Goal: Information Seeking & Learning: Learn about a topic

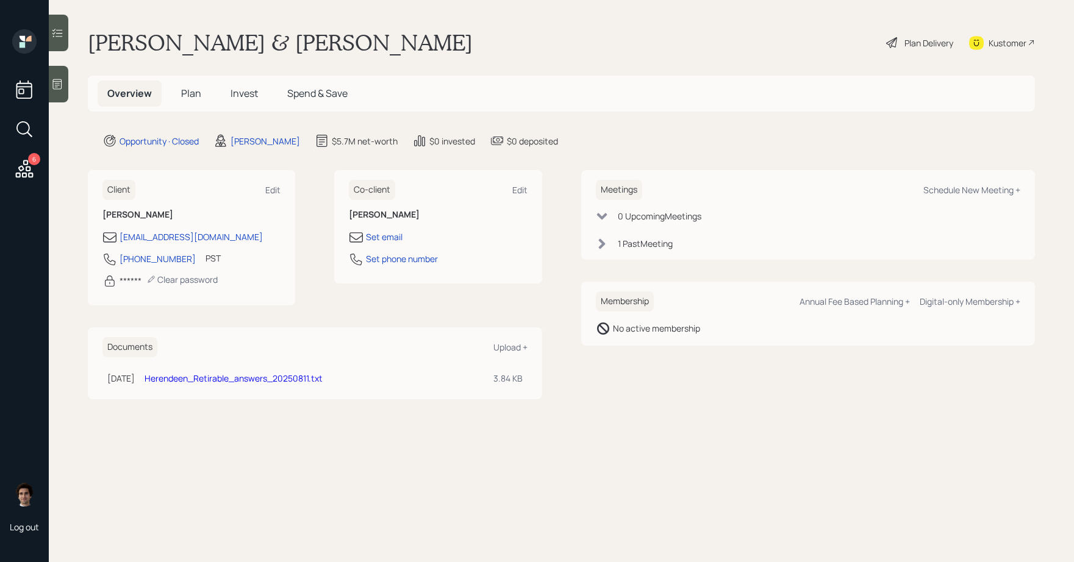
click at [196, 91] on span "Plan" at bounding box center [191, 93] width 20 height 13
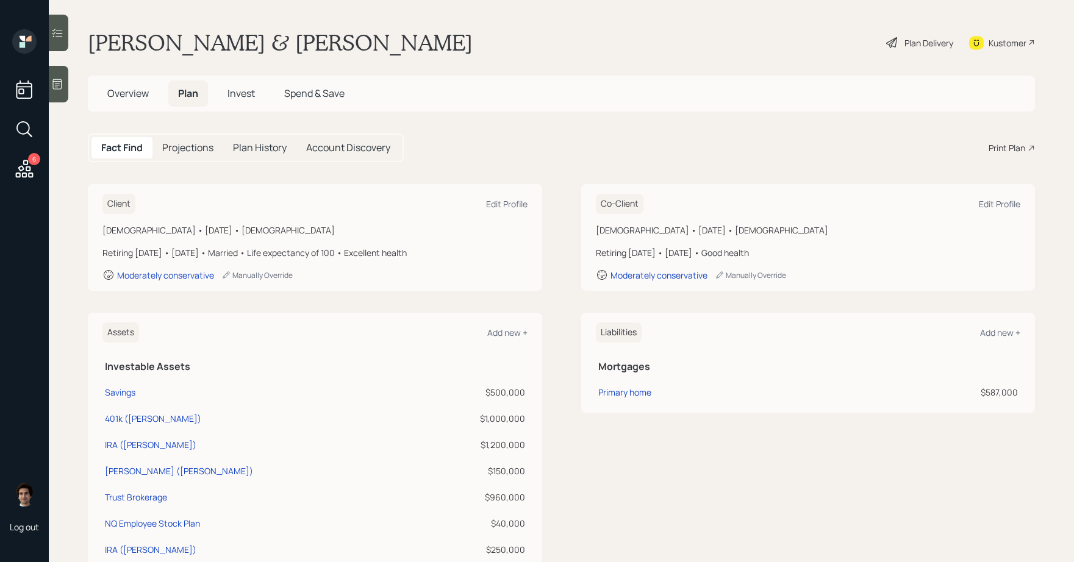
click at [997, 144] on div "Print Plan" at bounding box center [1006, 147] width 37 height 13
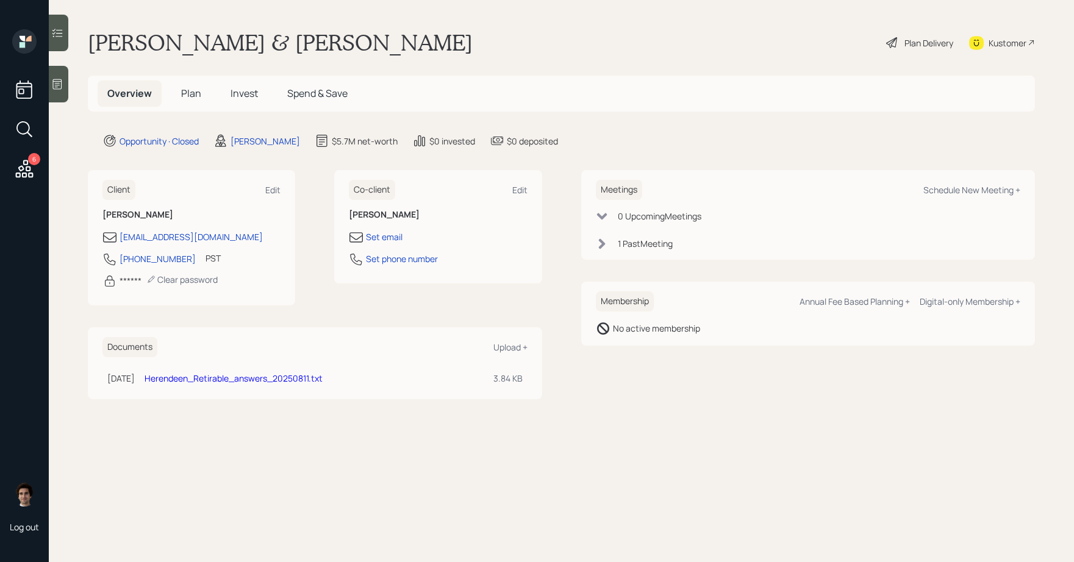
click at [202, 93] on h5 "Plan" at bounding box center [191, 93] width 40 height 26
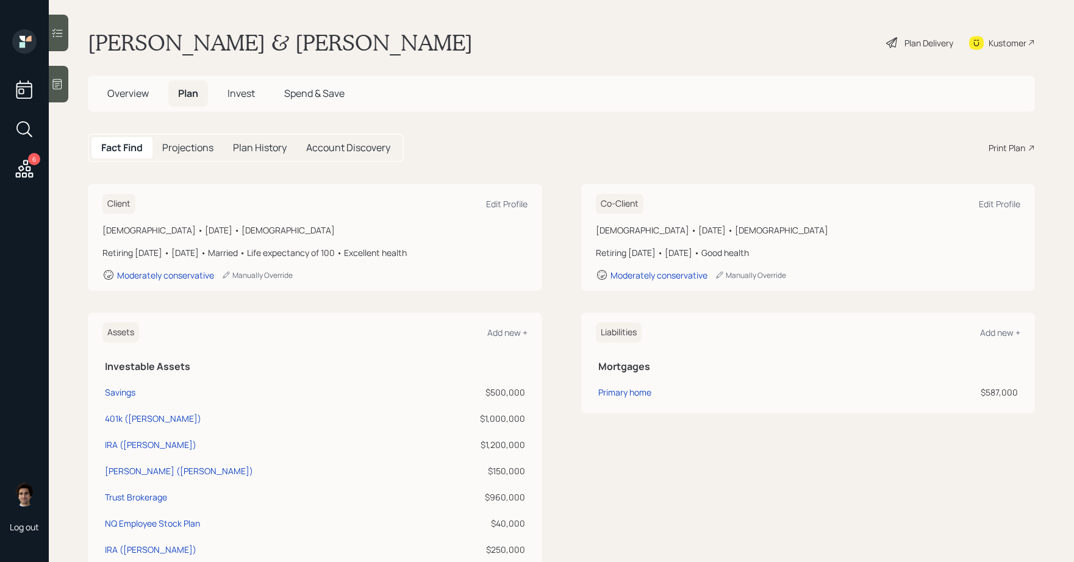
click at [917, 43] on div "Plan Delivery" at bounding box center [928, 43] width 49 height 13
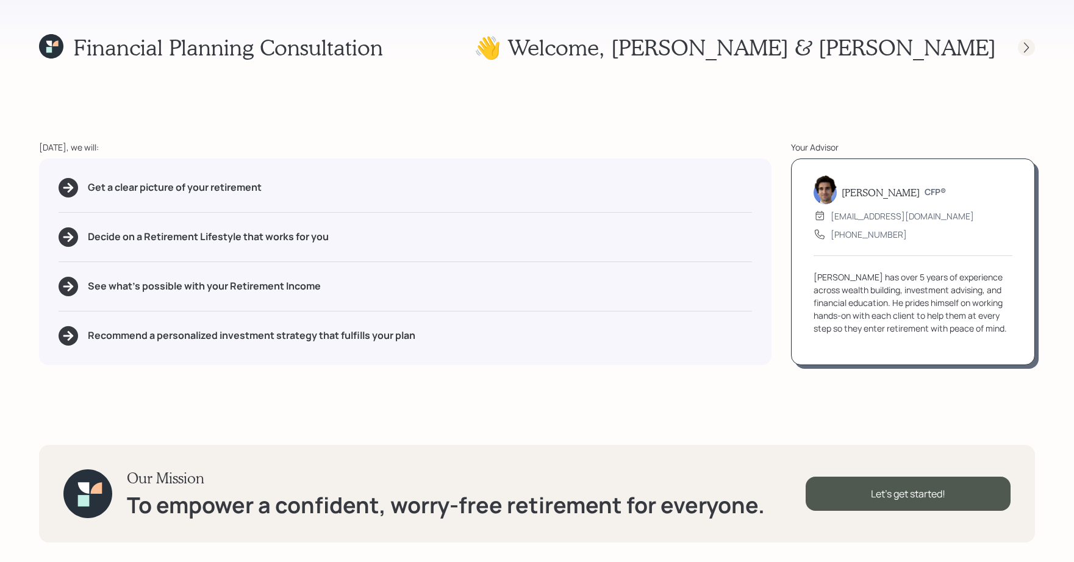
click at [1023, 47] on icon at bounding box center [1026, 47] width 12 height 12
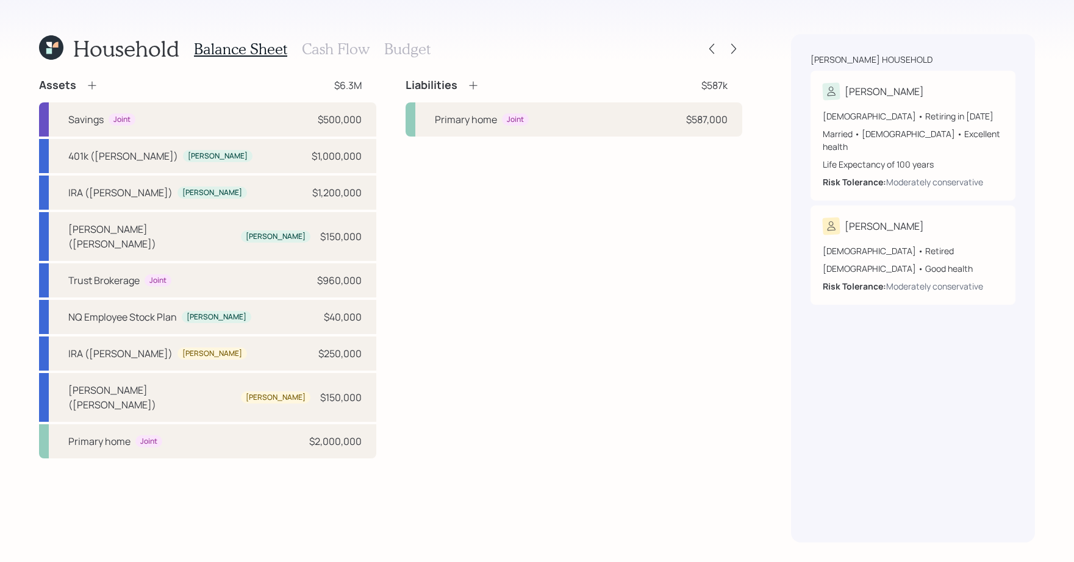
click at [748, 45] on div "Household Balance Sheet Cash Flow Budget Assets $6.3M Savings Joint $500,000 40…" at bounding box center [537, 281] width 1074 height 562
click at [738, 45] on icon at bounding box center [733, 49] width 12 height 12
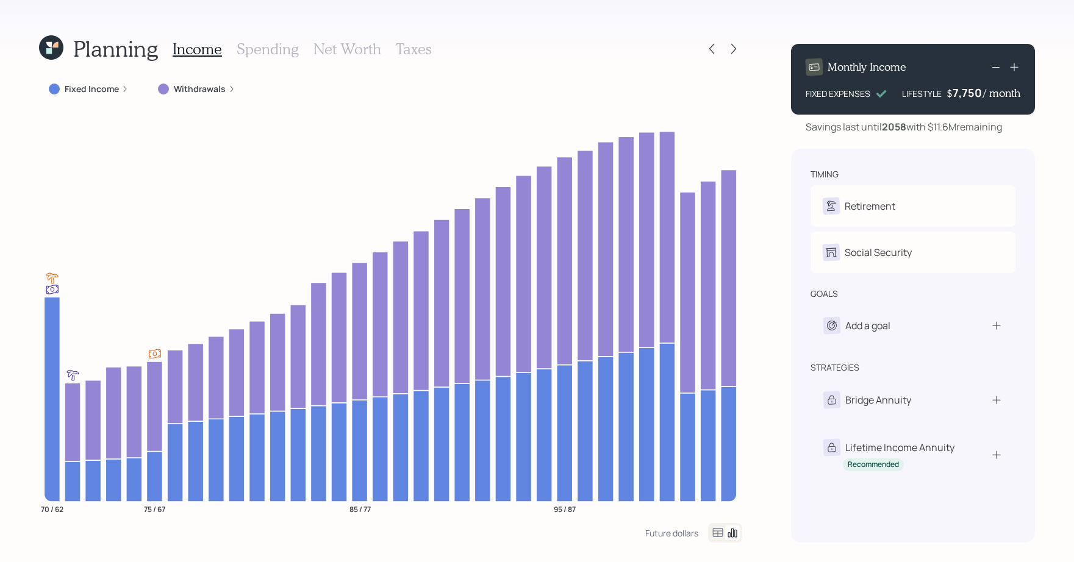
click at [112, 91] on label "Fixed Income" at bounding box center [92, 89] width 54 height 12
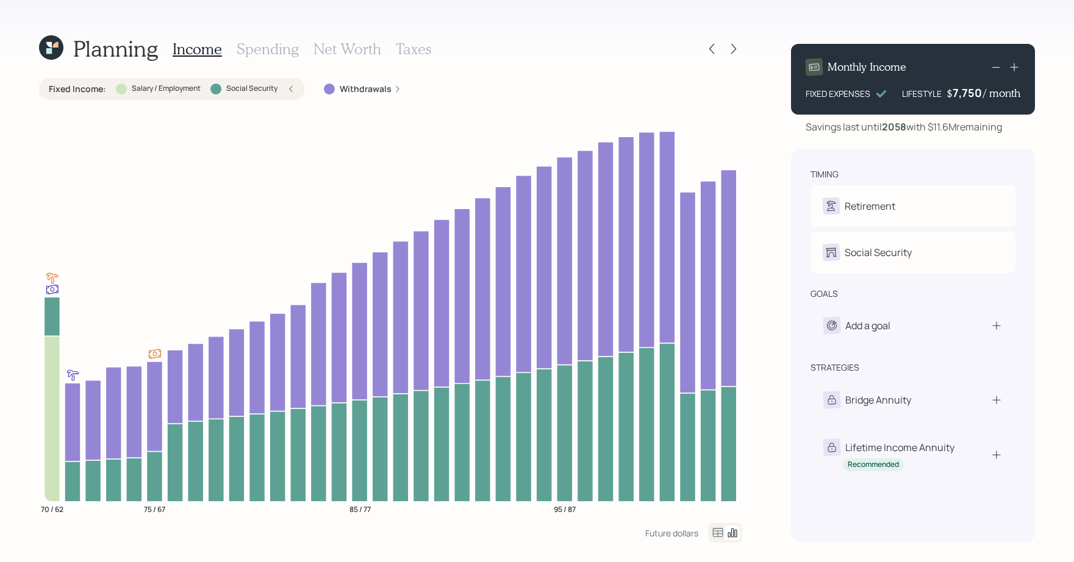
click at [112, 91] on div "Fixed Income : Salary / Employment Social Security" at bounding box center [172, 89] width 246 height 12
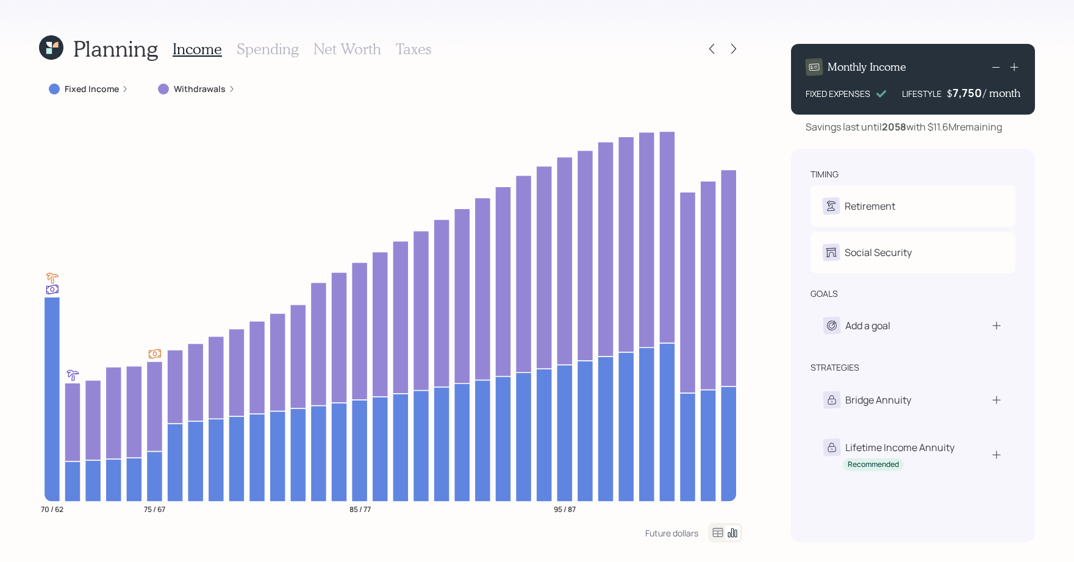
click at [112, 93] on label "Fixed Income" at bounding box center [92, 89] width 54 height 12
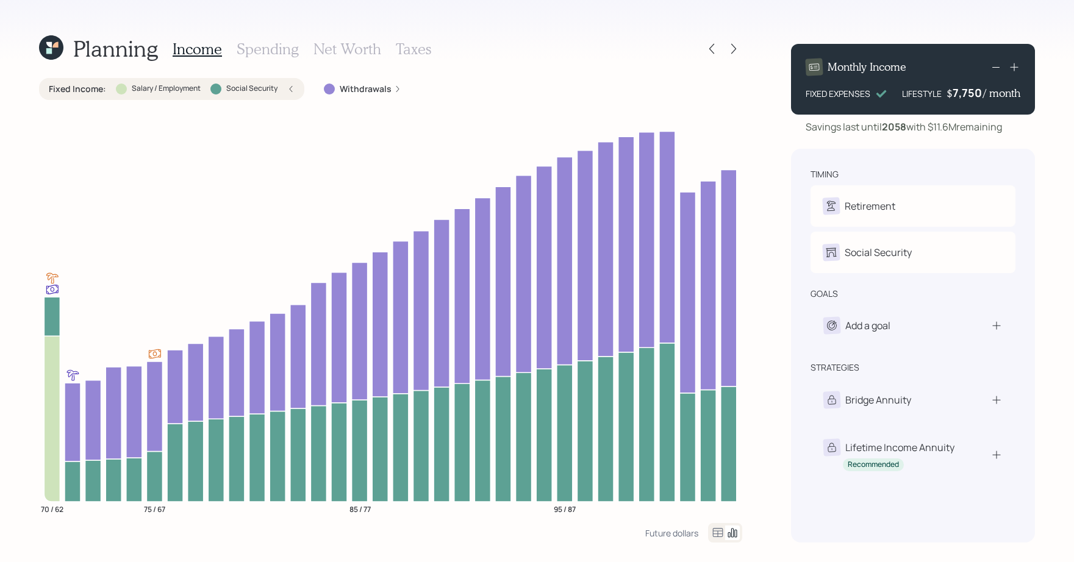
click at [112, 93] on div "Fixed Income : Salary / Employment Social Security" at bounding box center [172, 89] width 246 height 12
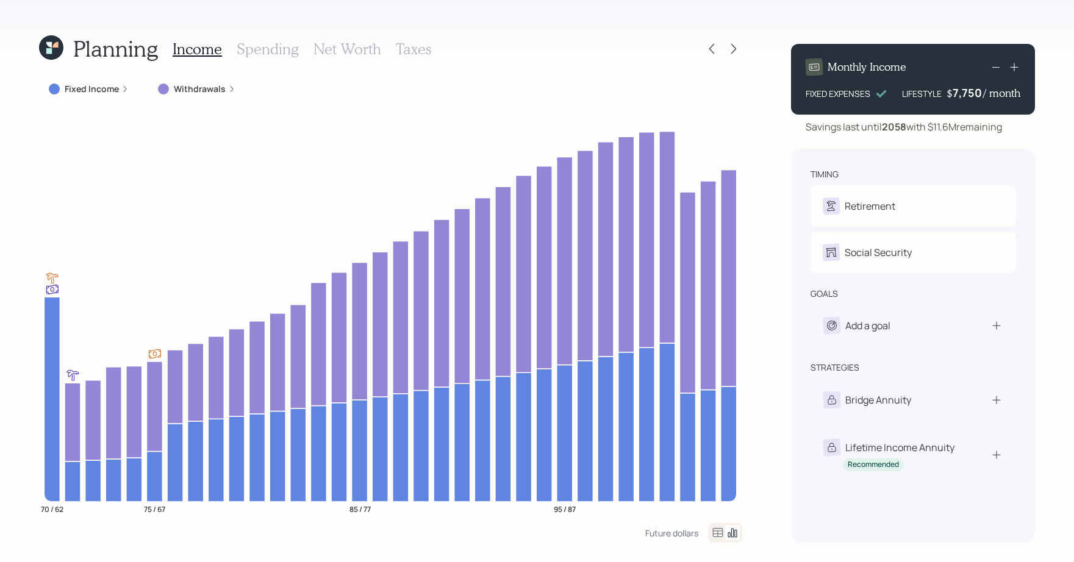
click at [116, 90] on label "Fixed Income" at bounding box center [92, 89] width 54 height 12
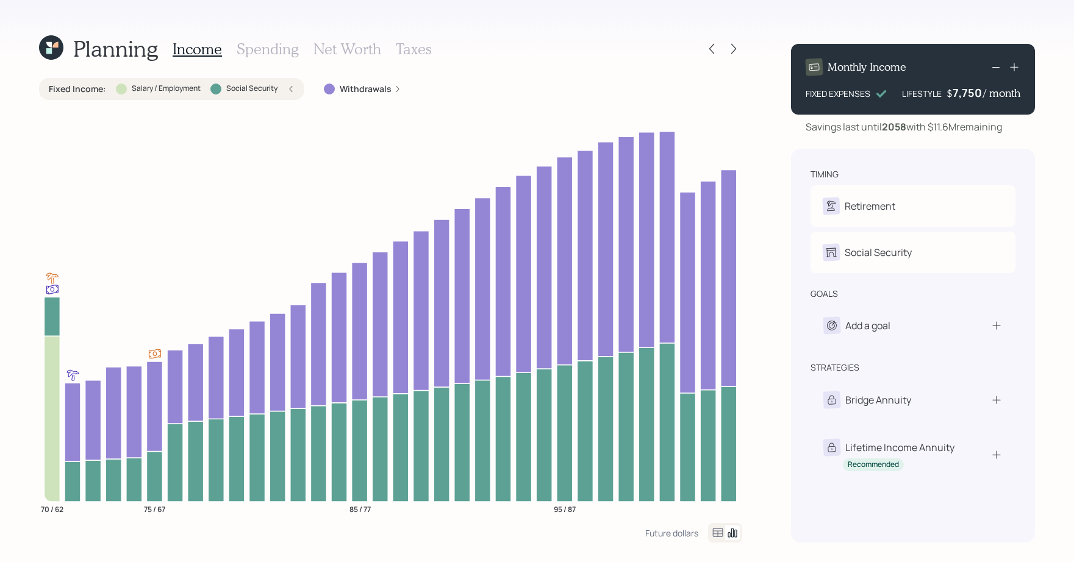
click at [116, 90] on div at bounding box center [121, 89] width 11 height 11
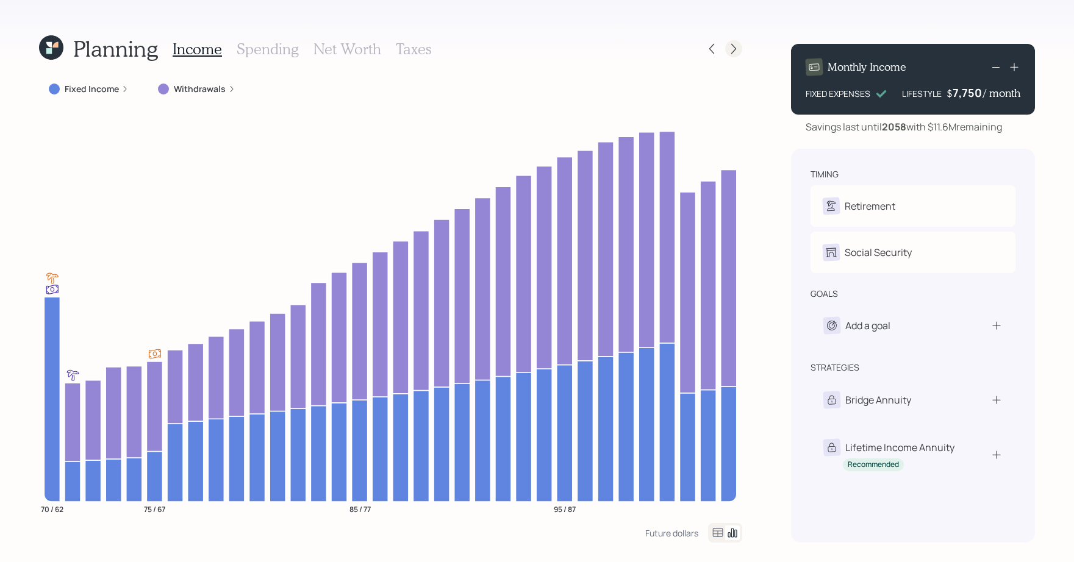
click at [733, 56] on div at bounding box center [733, 48] width 17 height 17
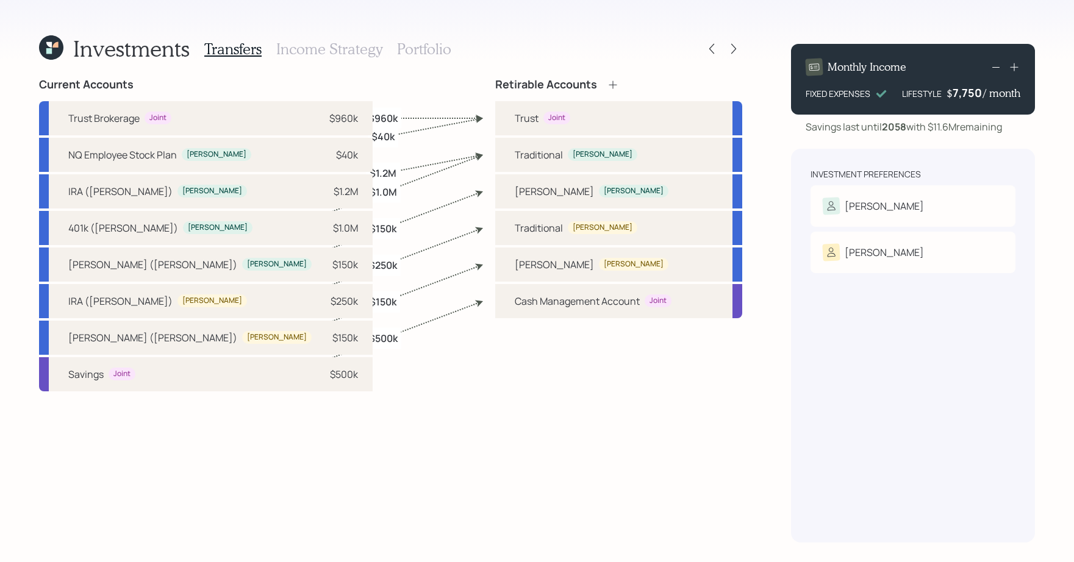
click at [426, 55] on h3 "Portfolio" at bounding box center [424, 49] width 54 height 18
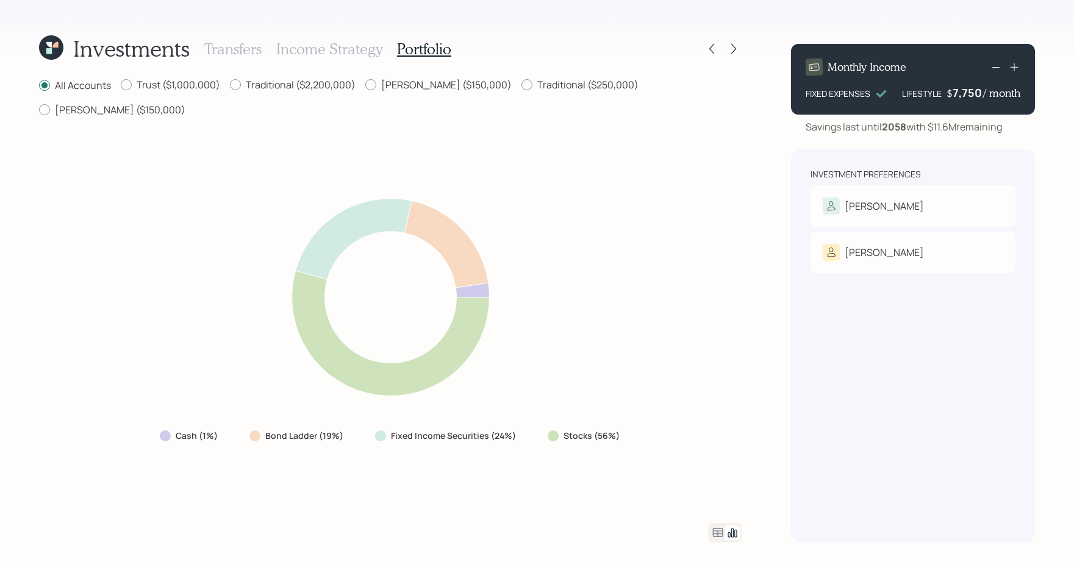
click at [723, 528] on icon at bounding box center [717, 533] width 15 height 15
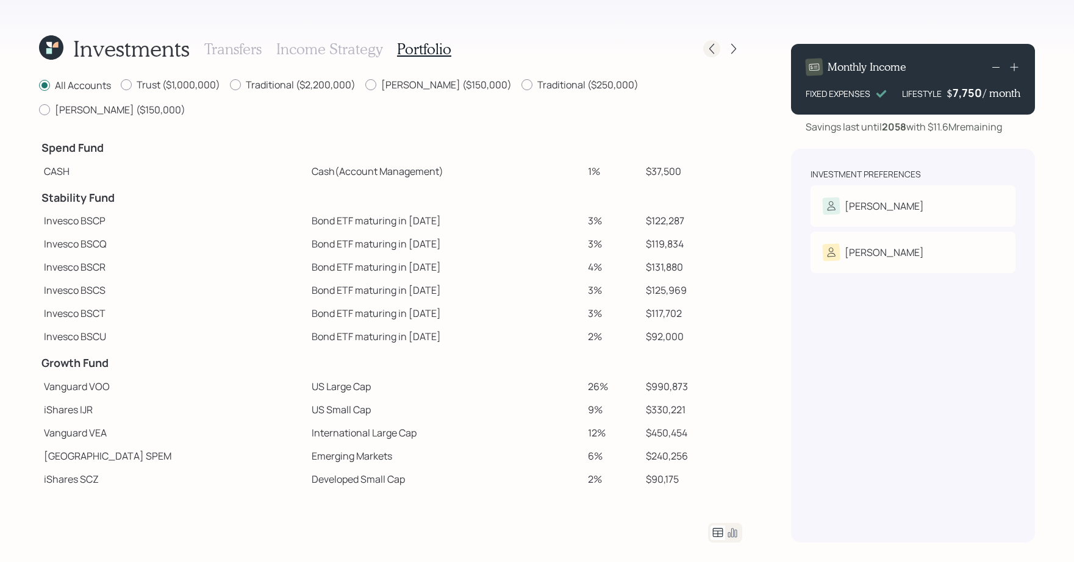
click at [706, 51] on icon at bounding box center [711, 49] width 12 height 12
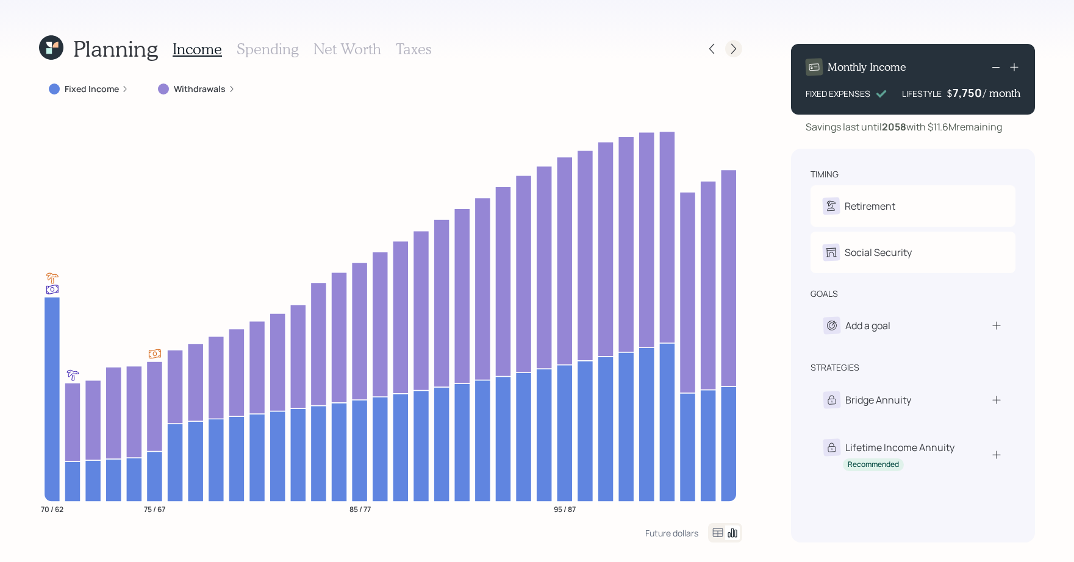
click at [725, 50] on div at bounding box center [733, 48] width 17 height 17
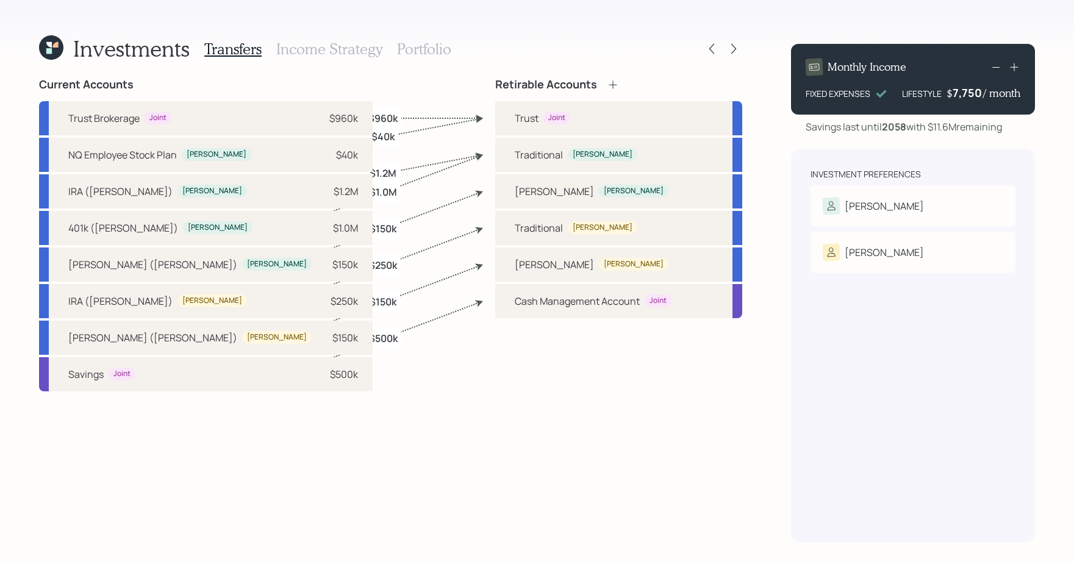
click at [446, 49] on h3 "Portfolio" at bounding box center [424, 49] width 54 height 18
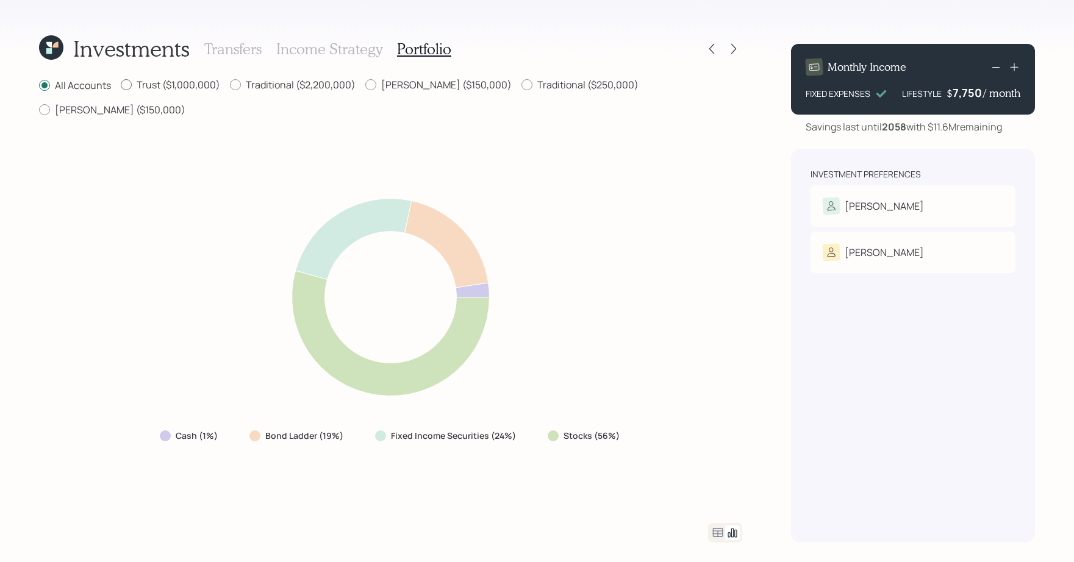
click at [171, 86] on label "Trust ($1,000,000)" at bounding box center [170, 84] width 99 height 13
click at [121, 85] on input "Trust ($1,000,000)" at bounding box center [120, 85] width 1 height 1
radio input "true"
radio input "false"
click at [305, 102] on div "All Accounts Trust ($1,000,000) Traditional ($2,200,000) Roth ($150,000) Tradit…" at bounding box center [390, 310] width 703 height 465
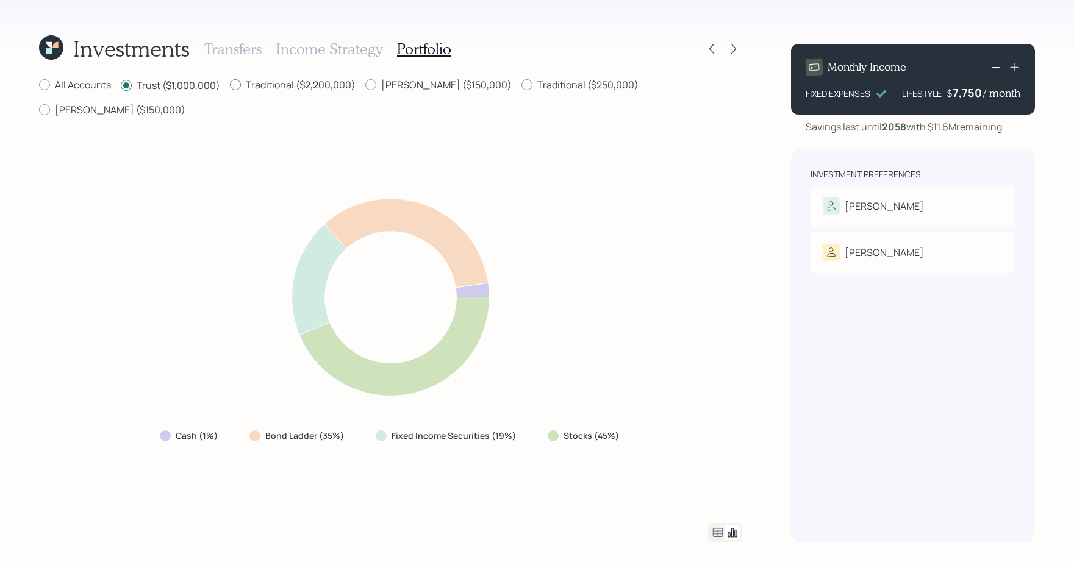
click at [308, 85] on label "Traditional ($2,200,000)" at bounding box center [293, 84] width 126 height 13
click at [230, 85] on input "Traditional ($2,200,000)" at bounding box center [229, 85] width 1 height 1
radio input "true"
radio input "false"
click at [410, 84] on label "Roth ($150,000)" at bounding box center [438, 84] width 146 height 13
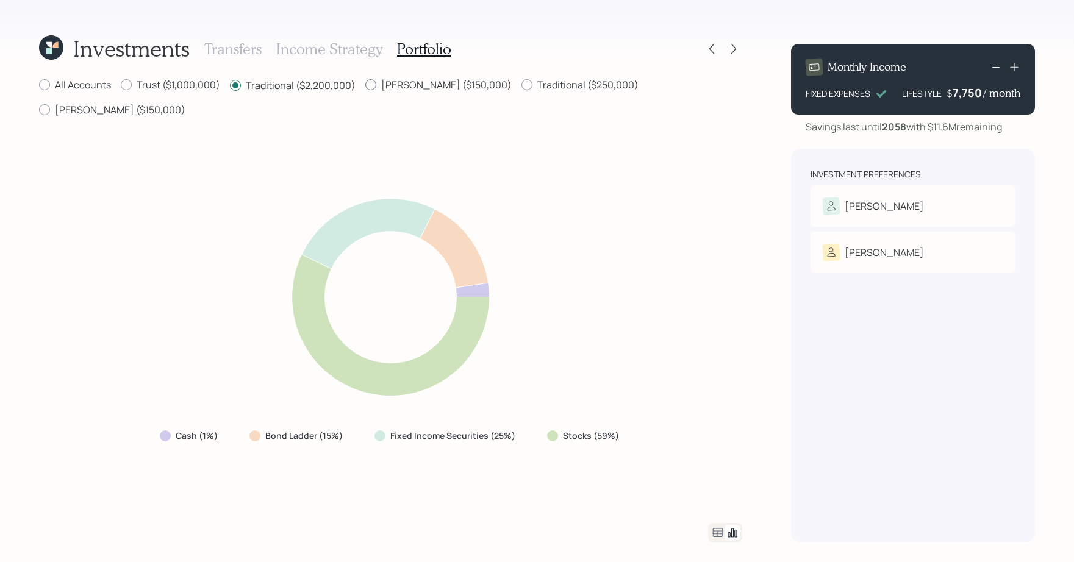
click at [365, 85] on input "Roth ($150,000)" at bounding box center [365, 85] width 1 height 1
radio input "true"
radio input "false"
click at [498, 95] on div "All Accounts Trust ($1,000,000) Traditional ($2,200,000) Roth ($150,000) Tradit…" at bounding box center [390, 310] width 703 height 465
click at [521, 87] on label "Traditional ($250,000)" at bounding box center [579, 84] width 117 height 13
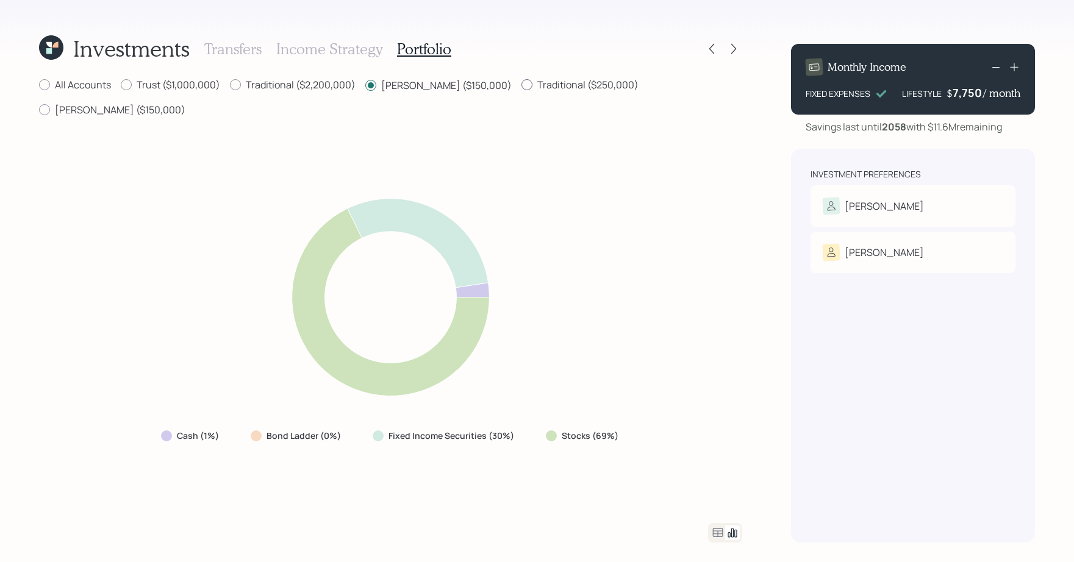
click at [521, 85] on input "Traditional ($250,000)" at bounding box center [521, 85] width 1 height 1
radio input "true"
radio input "false"
click at [185, 103] on label "Roth ($150,000)" at bounding box center [112, 109] width 146 height 13
click at [39, 110] on input "Roth ($150,000)" at bounding box center [38, 110] width 1 height 1
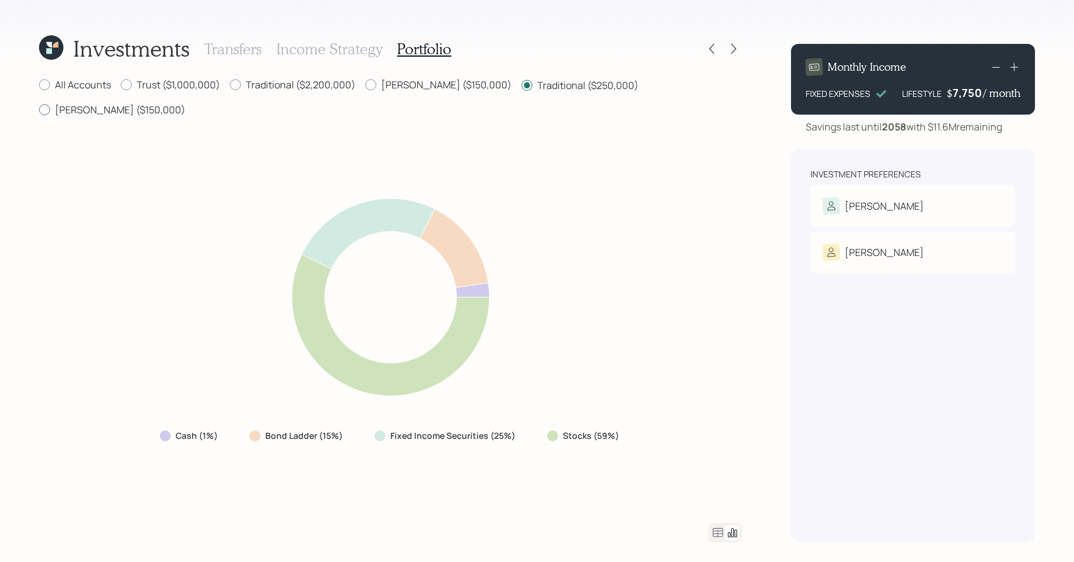
radio input "true"
radio input "false"
click at [65, 88] on label "All Accounts" at bounding box center [75, 84] width 72 height 13
click at [39, 85] on input "All Accounts" at bounding box center [38, 85] width 1 height 1
radio input "true"
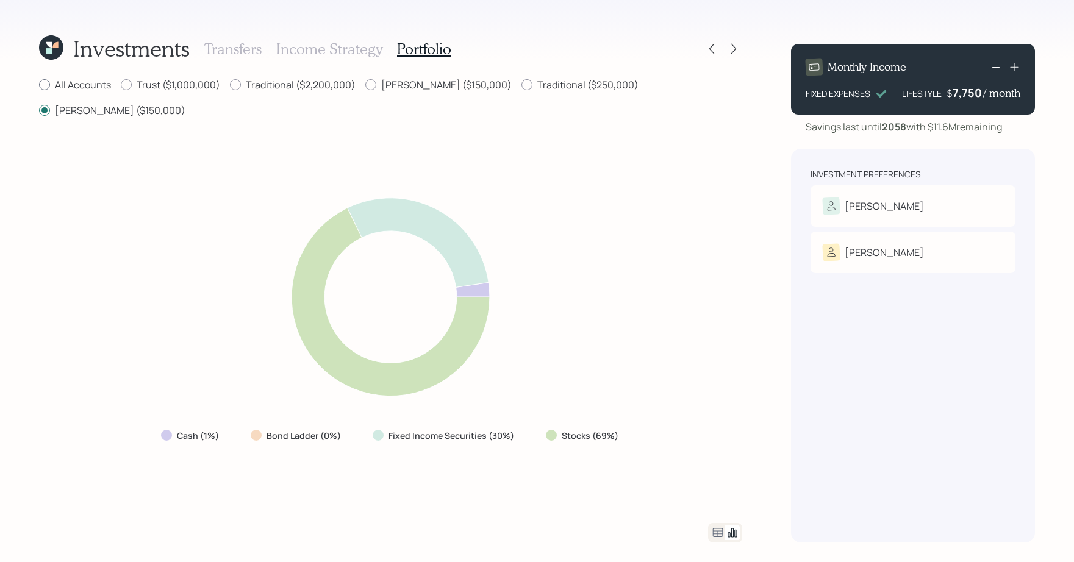
radio input "false"
click at [174, 82] on label "Trust ($1,000,000)" at bounding box center [170, 84] width 99 height 13
click at [121, 85] on input "Trust ($1,000,000)" at bounding box center [120, 85] width 1 height 1
radio input "true"
radio input "false"
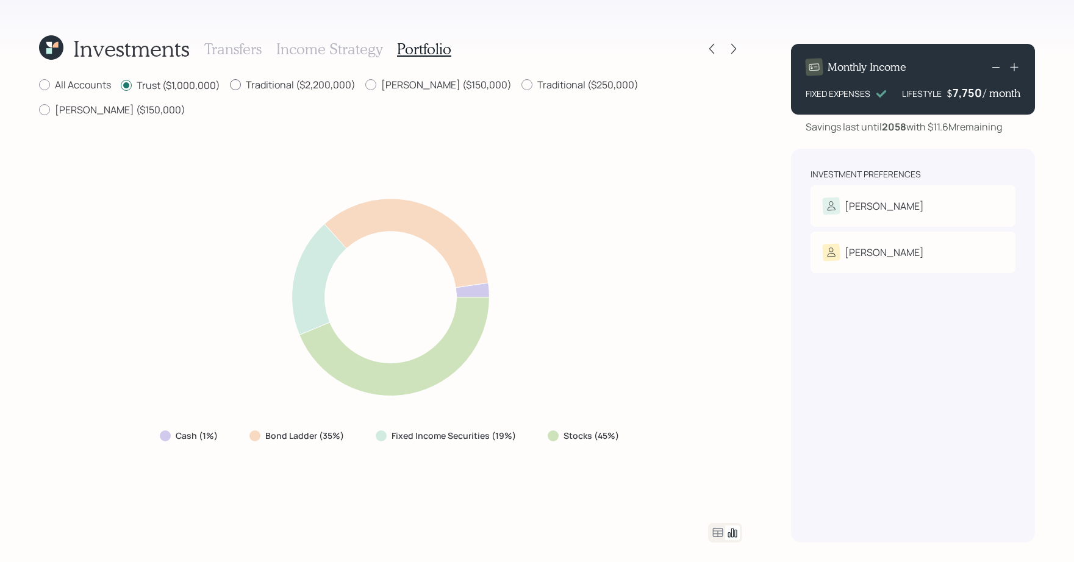
click at [247, 90] on label "Traditional ($2,200,000)" at bounding box center [293, 84] width 126 height 13
click at [230, 85] on input "Traditional ($2,200,000)" at bounding box center [229, 85] width 1 height 1
radio input "true"
radio input "false"
click at [413, 92] on div "Roth ($150,000)" at bounding box center [438, 85] width 146 height 15
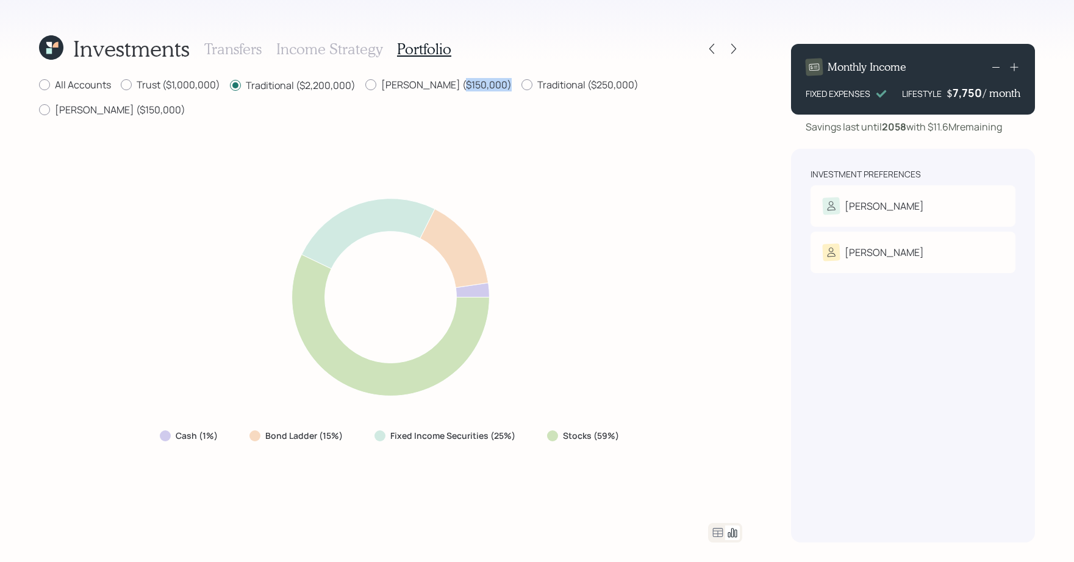
click at [413, 92] on div "Roth ($150,000)" at bounding box center [438, 85] width 146 height 15
click at [416, 86] on label "Roth ($150,000)" at bounding box center [438, 84] width 146 height 13
click at [365, 85] on input "Roth ($150,000)" at bounding box center [365, 85] width 1 height 1
radio input "true"
radio input "false"
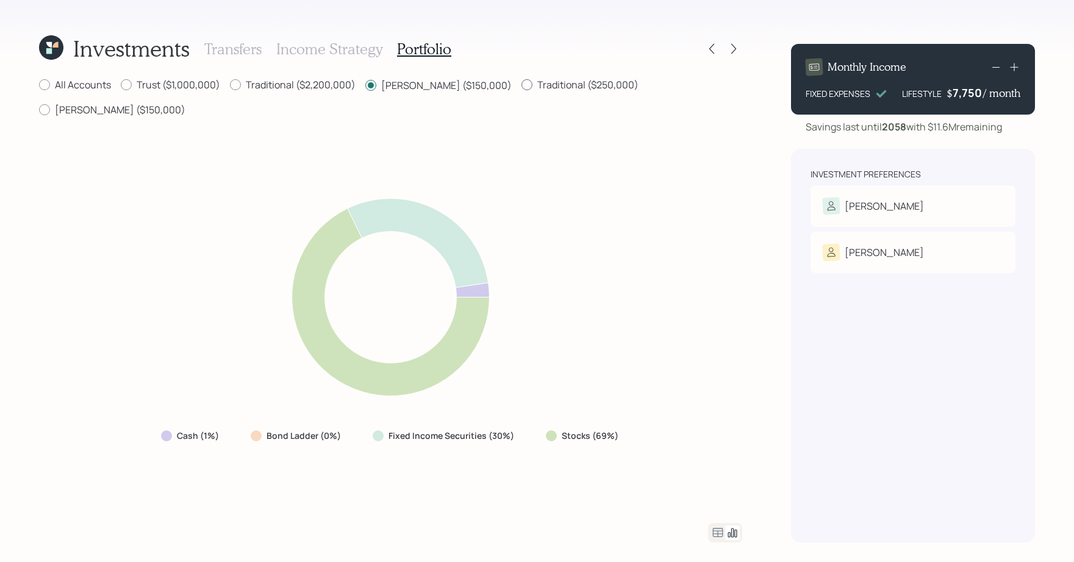
click at [521, 88] on label "Traditional ($250,000)" at bounding box center [579, 84] width 117 height 13
click at [521, 85] on input "Traditional ($250,000)" at bounding box center [521, 85] width 1 height 1
radio input "true"
radio input "false"
click at [50, 104] on div at bounding box center [44, 109] width 11 height 11
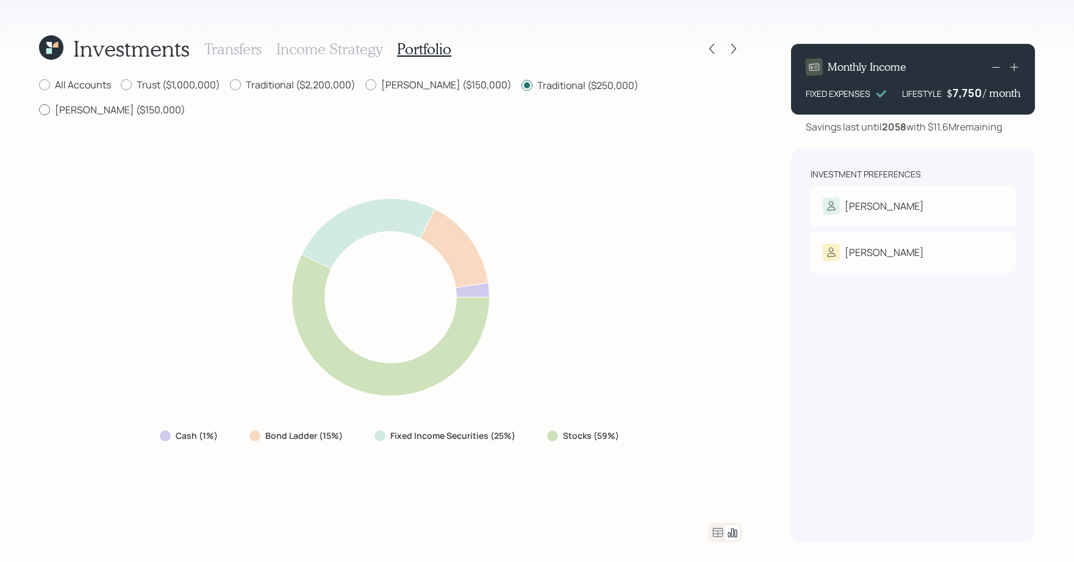
click at [39, 110] on input "Roth ($150,000)" at bounding box center [38, 110] width 1 height 1
radio input "true"
radio input "false"
click at [135, 80] on label "Trust ($1,000,000)" at bounding box center [170, 84] width 99 height 13
click at [121, 85] on input "Trust ($1,000,000)" at bounding box center [120, 85] width 1 height 1
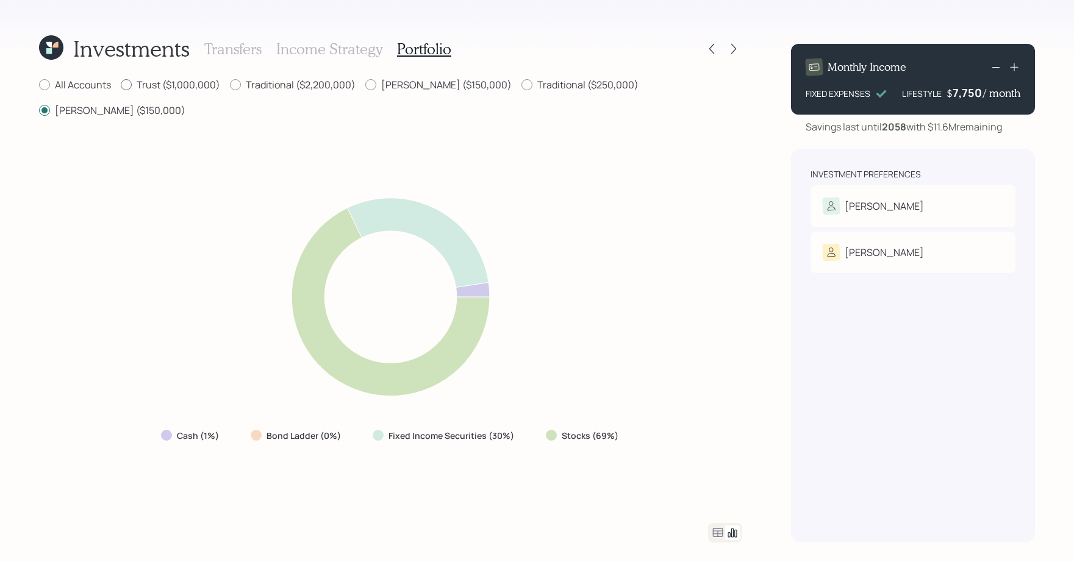
radio input "true"
radio input "false"
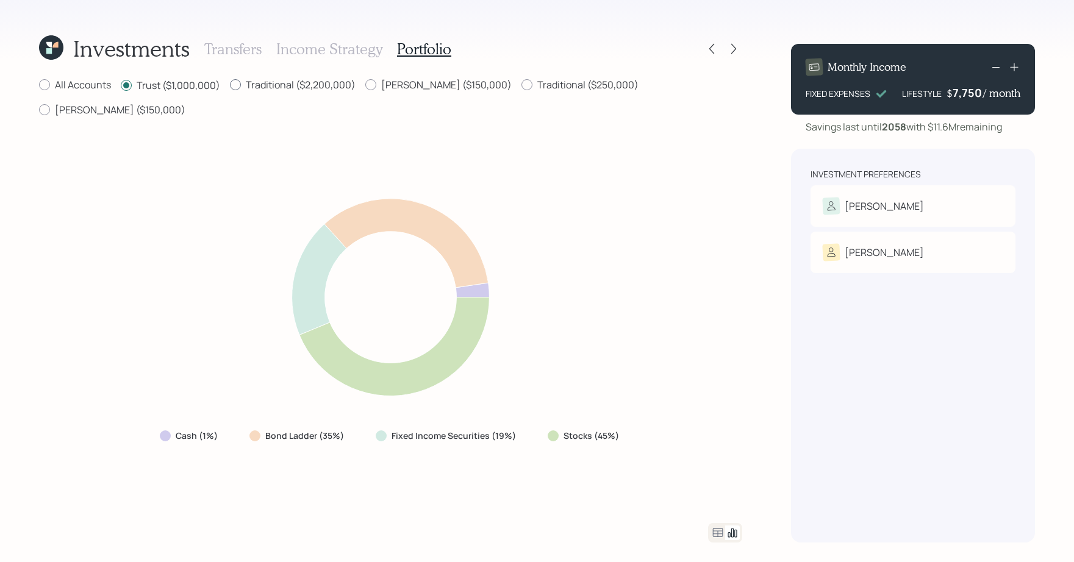
click at [301, 88] on label "Traditional ($2,200,000)" at bounding box center [293, 84] width 126 height 13
click at [230, 85] on input "Traditional ($2,200,000)" at bounding box center [229, 85] width 1 height 1
radio input "true"
radio input "false"
click at [429, 74] on div "Investments Transfers Income Strategy Portfolio All Accounts Trust ($1,000,000)…" at bounding box center [390, 288] width 703 height 509
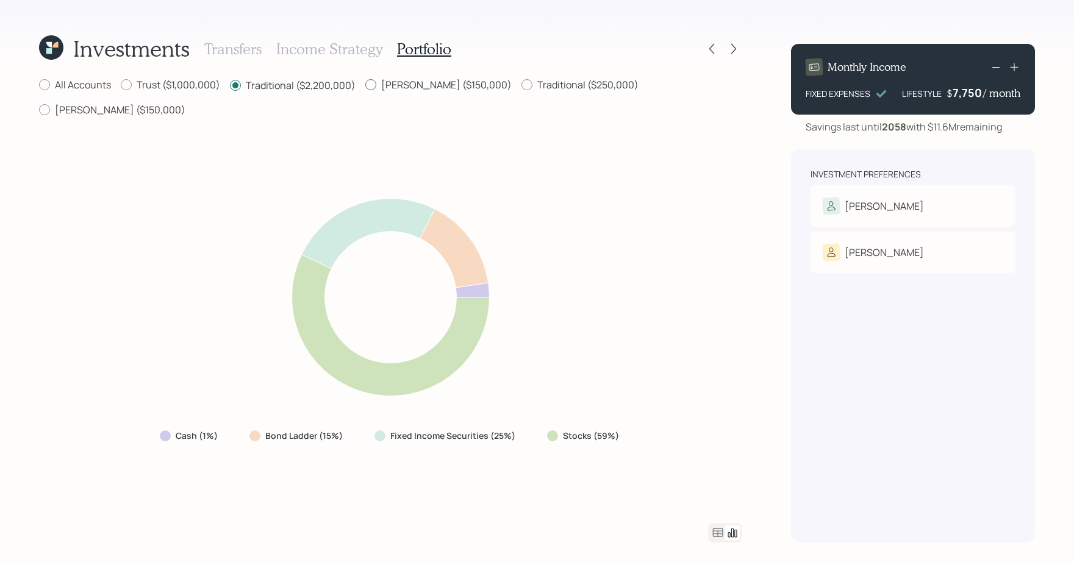
click at [432, 79] on label "Roth ($150,000)" at bounding box center [438, 84] width 146 height 13
click at [365, 85] on input "Roth ($150,000)" at bounding box center [365, 85] width 1 height 1
radio input "true"
radio input "false"
click at [618, 72] on div "Investments Transfers Income Strategy Portfolio All Accounts Trust ($1,000,000)…" at bounding box center [390, 288] width 703 height 509
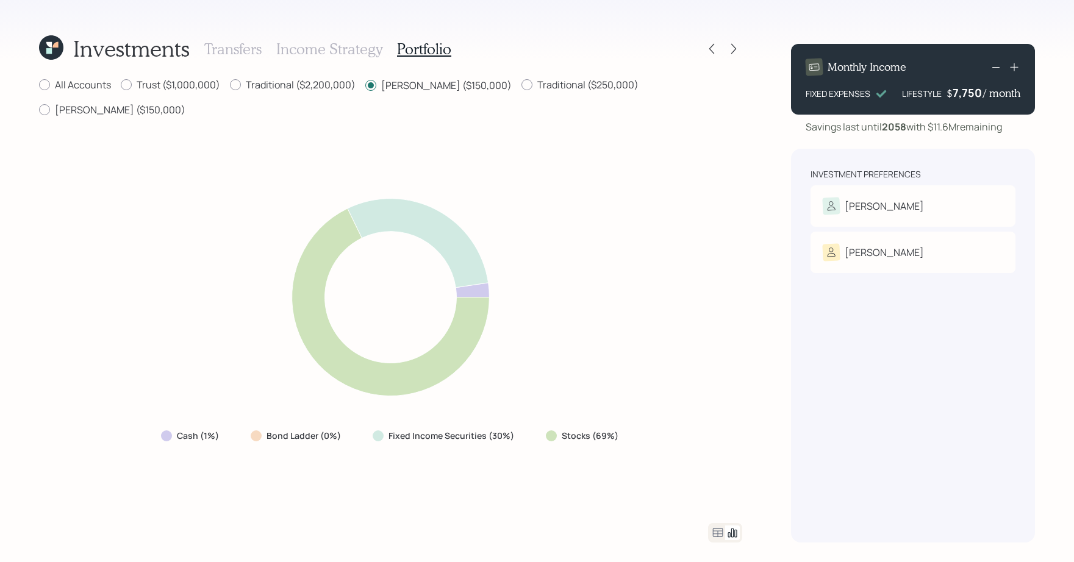
click at [616, 99] on div "All Accounts Trust ($1,000,000) Traditional ($2,200,000) Roth ($150,000) Tradit…" at bounding box center [390, 310] width 703 height 465
click at [185, 103] on label "Roth ($150,000)" at bounding box center [112, 109] width 146 height 13
click at [39, 110] on input "Roth ($150,000)" at bounding box center [38, 110] width 1 height 1
radio input "true"
radio input "false"
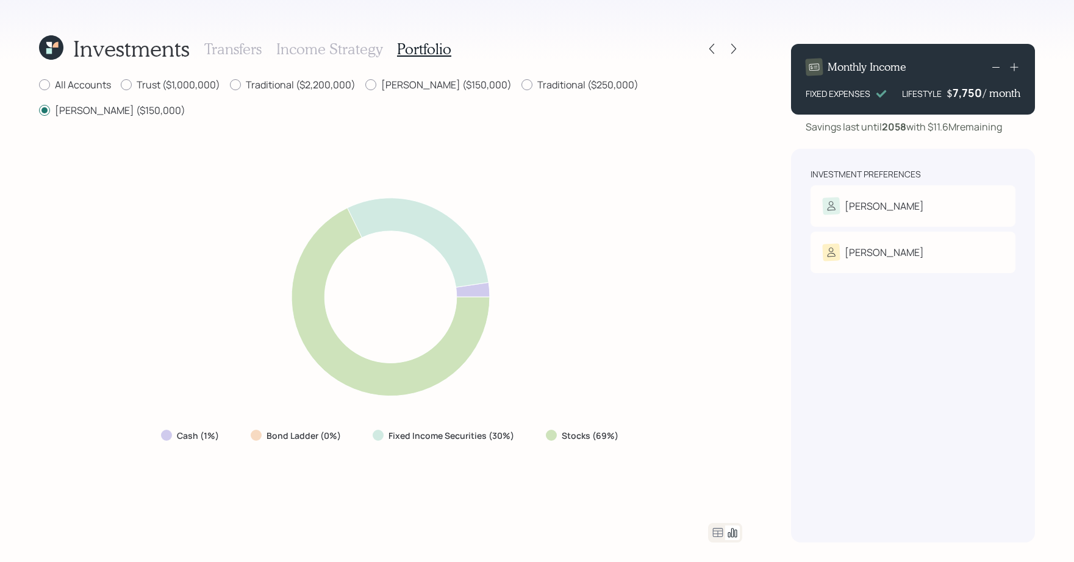
click at [719, 533] on icon at bounding box center [717, 533] width 15 height 15
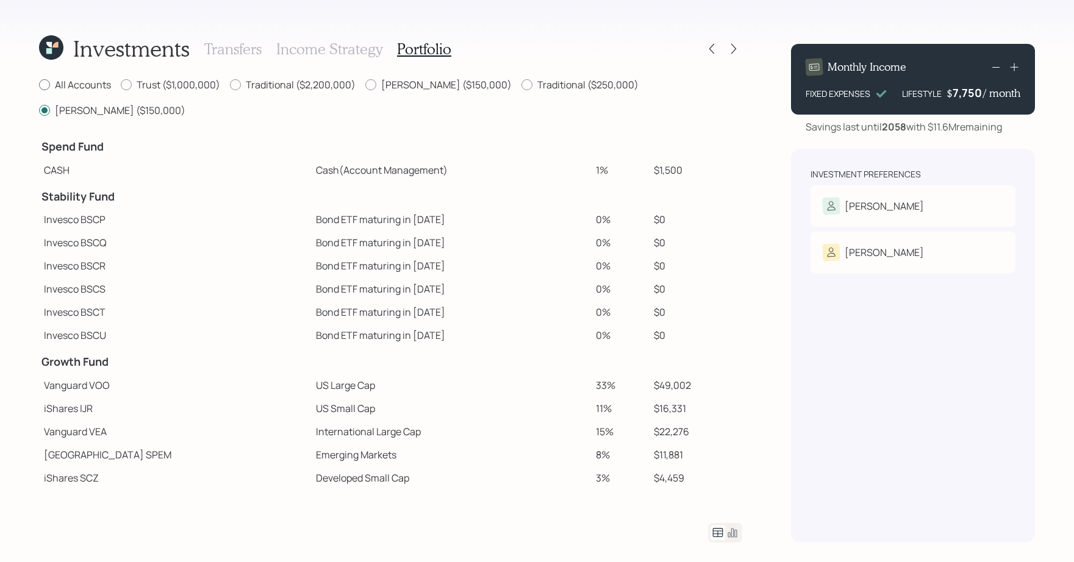
click at [101, 78] on label "All Accounts" at bounding box center [75, 84] width 72 height 13
click at [39, 85] on input "All Accounts" at bounding box center [38, 85] width 1 height 1
radio input "true"
radio input "false"
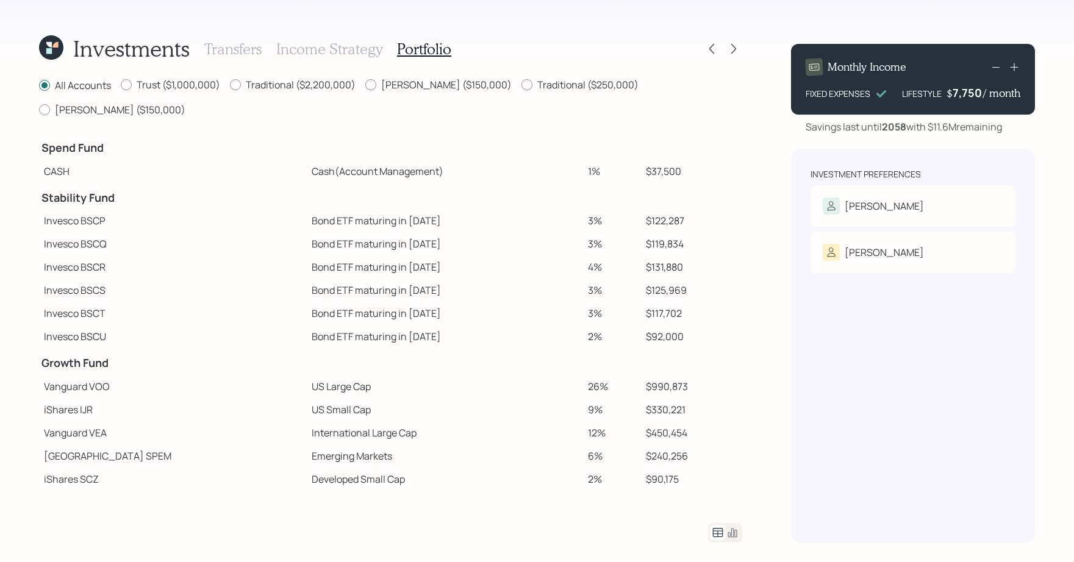
scroll to position [162, 0]
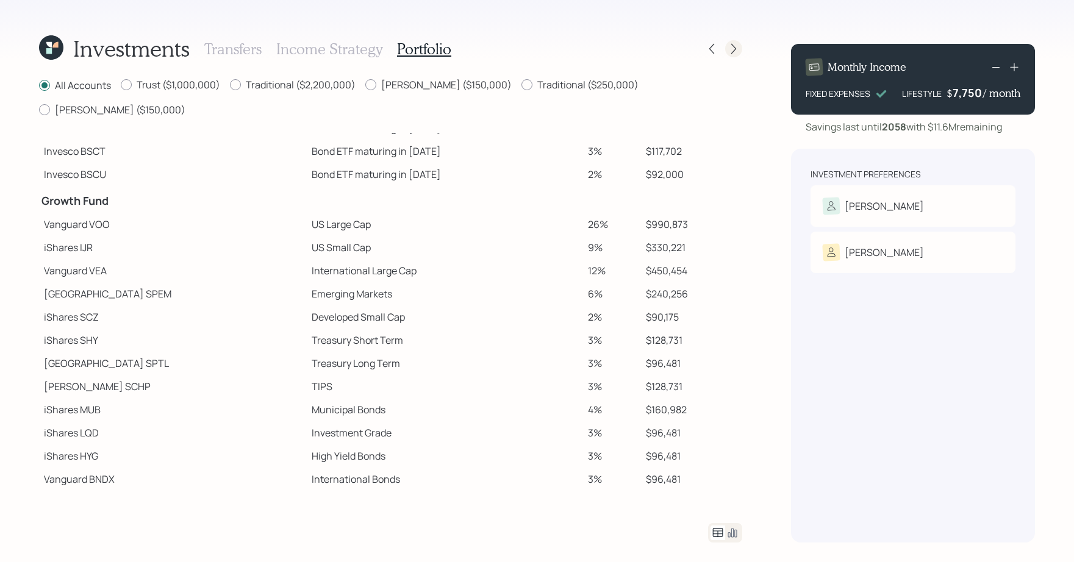
click at [735, 51] on icon at bounding box center [733, 49] width 12 height 12
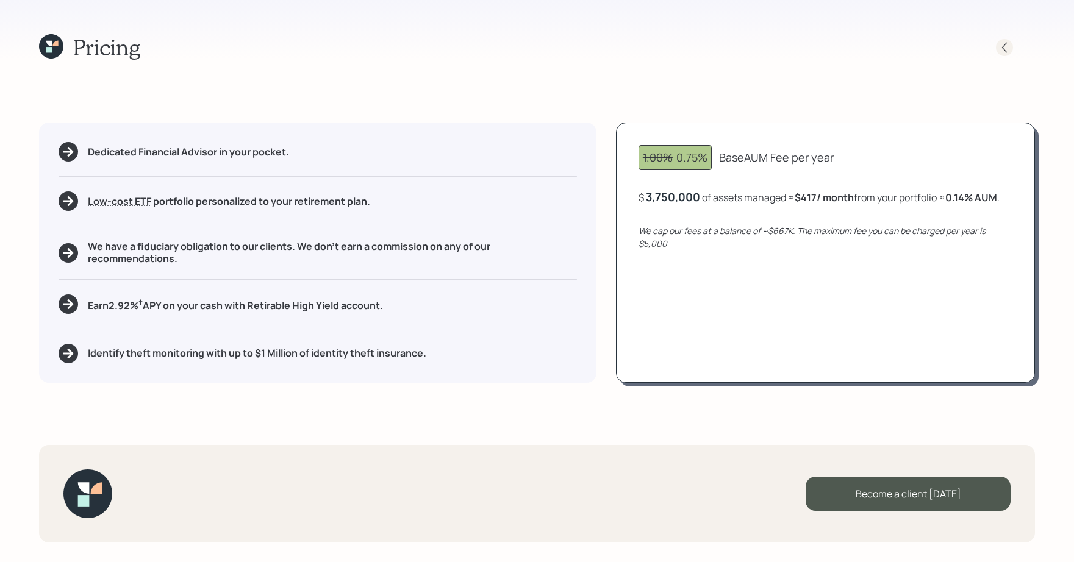
click at [1011, 51] on div at bounding box center [1004, 47] width 17 height 17
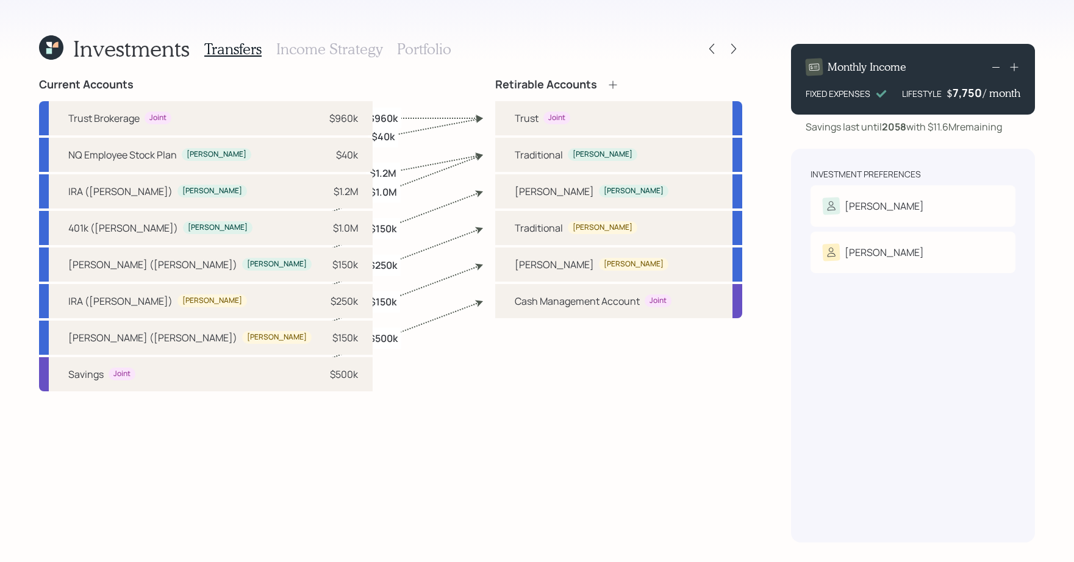
click at [419, 52] on h3 "Portfolio" at bounding box center [424, 49] width 54 height 18
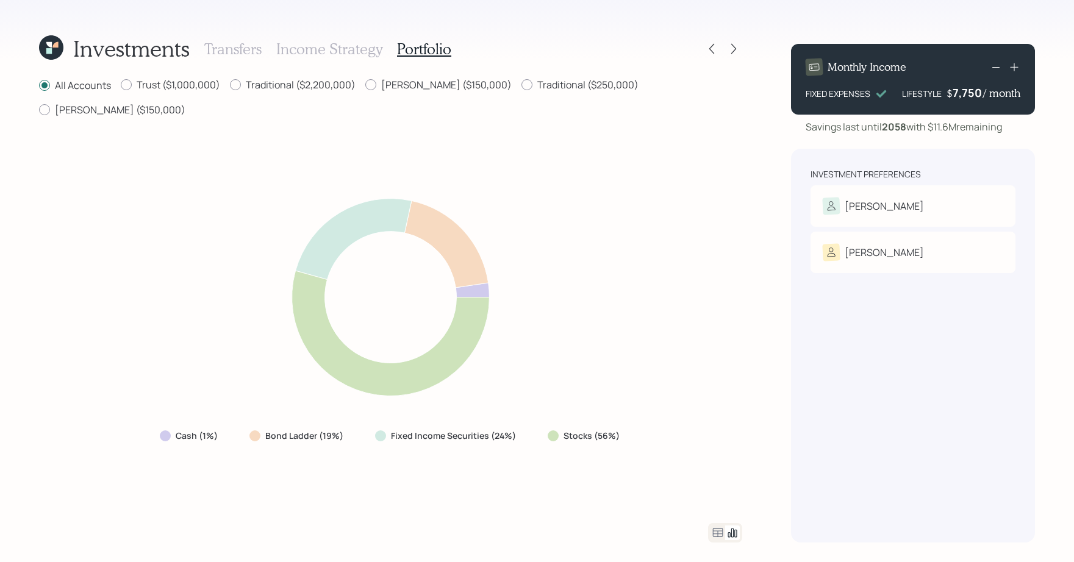
click at [329, 51] on h3 "Income Strategy" at bounding box center [329, 49] width 106 height 18
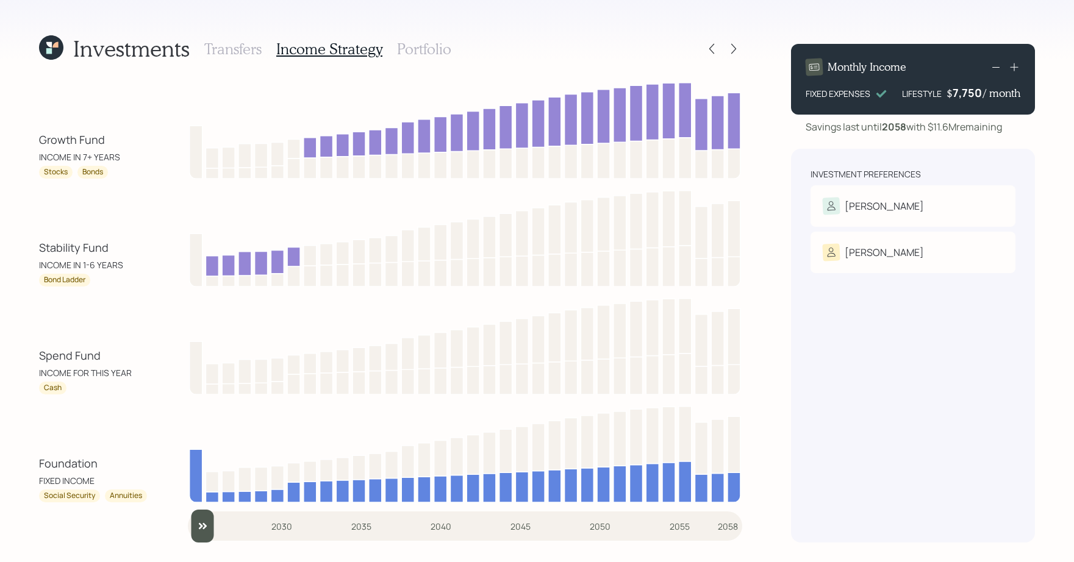
click at [253, 53] on h3 "Transfers" at bounding box center [232, 49] width 57 height 18
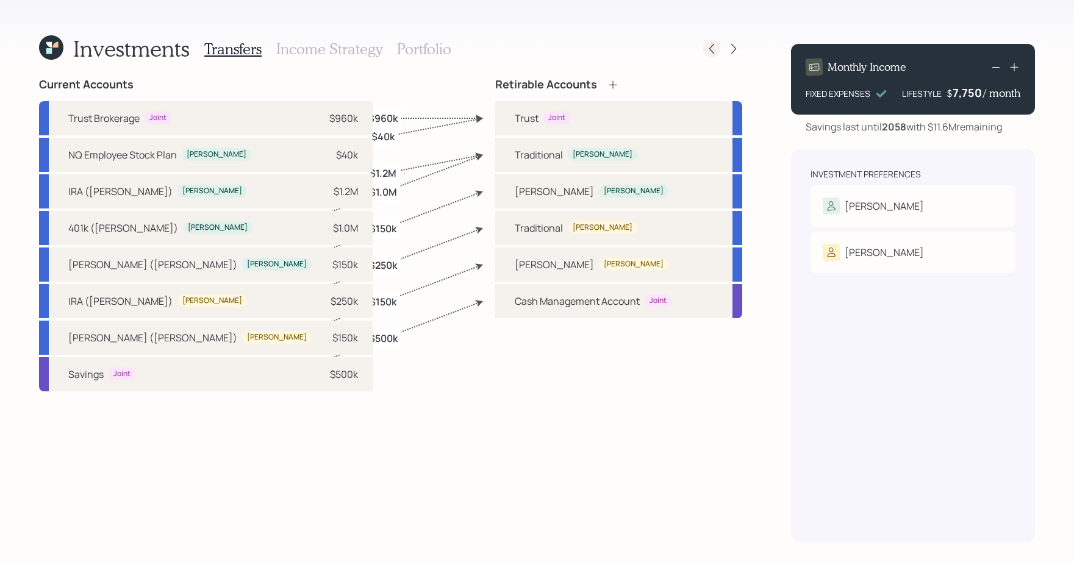
click at [704, 51] on div at bounding box center [711, 48] width 17 height 17
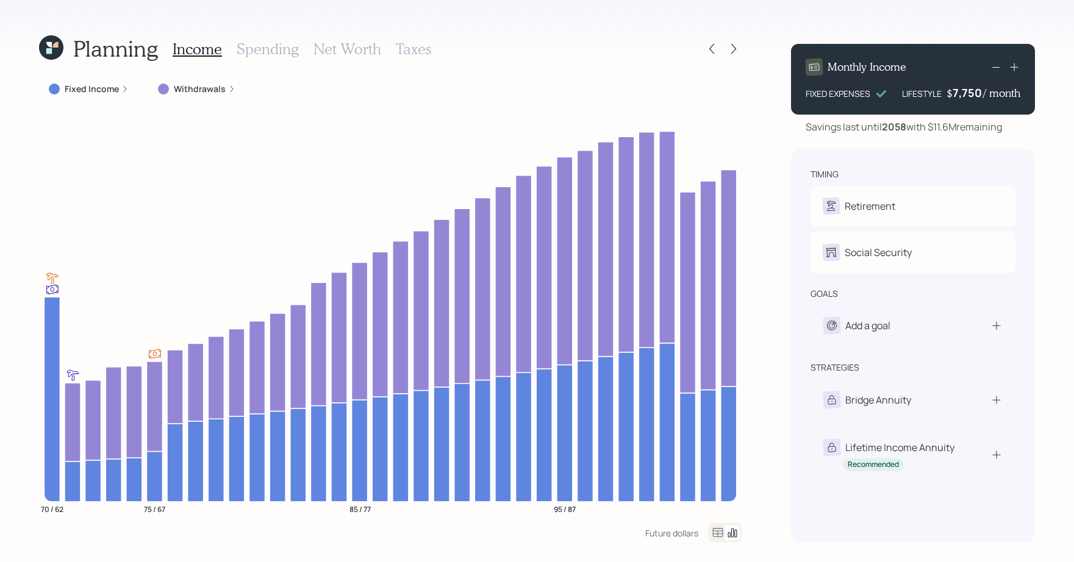
click at [101, 84] on label "Fixed Income" at bounding box center [92, 89] width 54 height 12
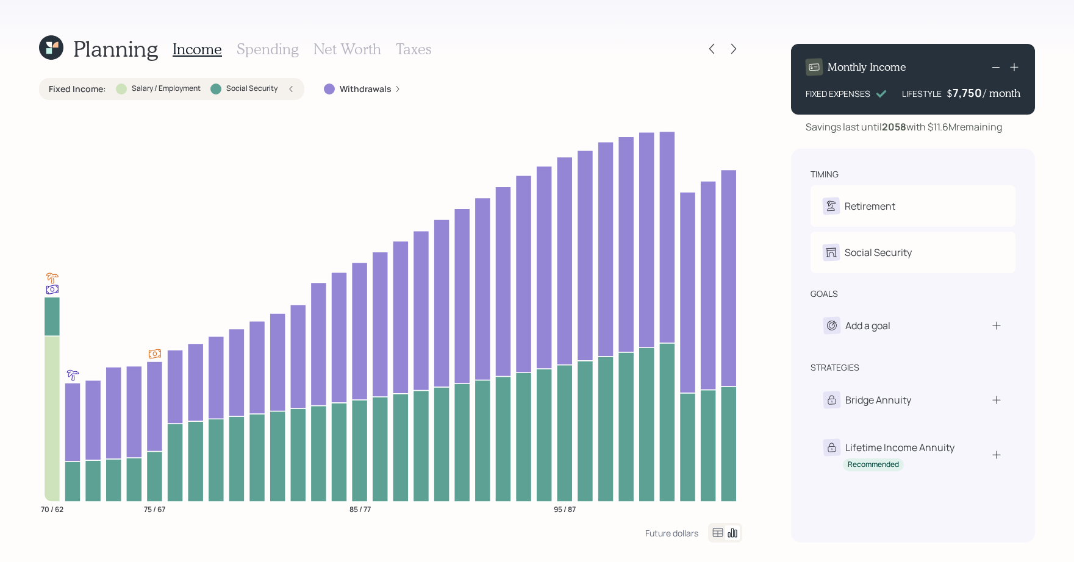
click at [101, 87] on label "Fixed Income :" at bounding box center [77, 89] width 57 height 12
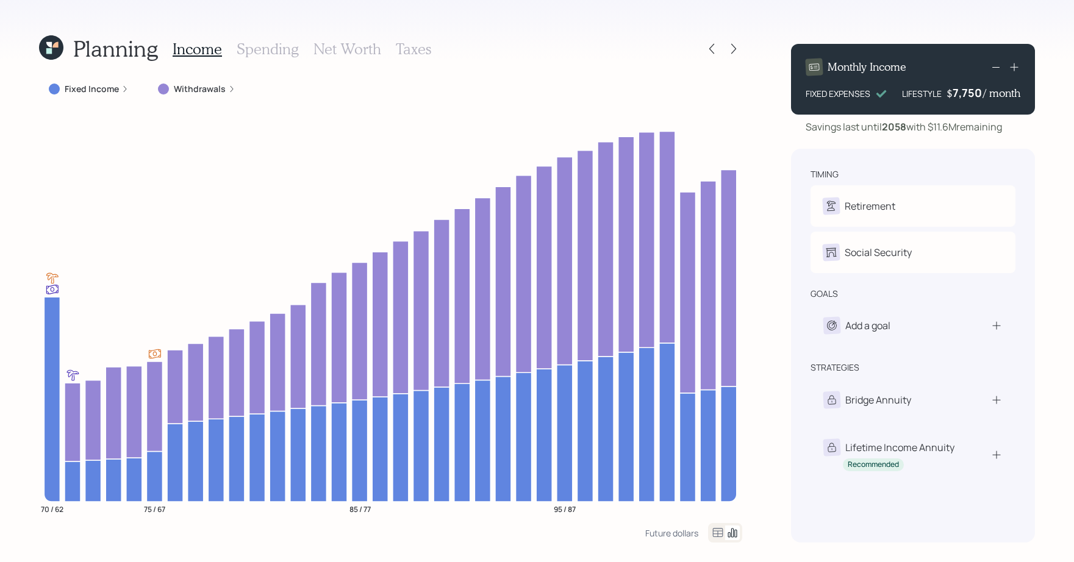
click at [101, 87] on label "Fixed Income" at bounding box center [92, 89] width 54 height 12
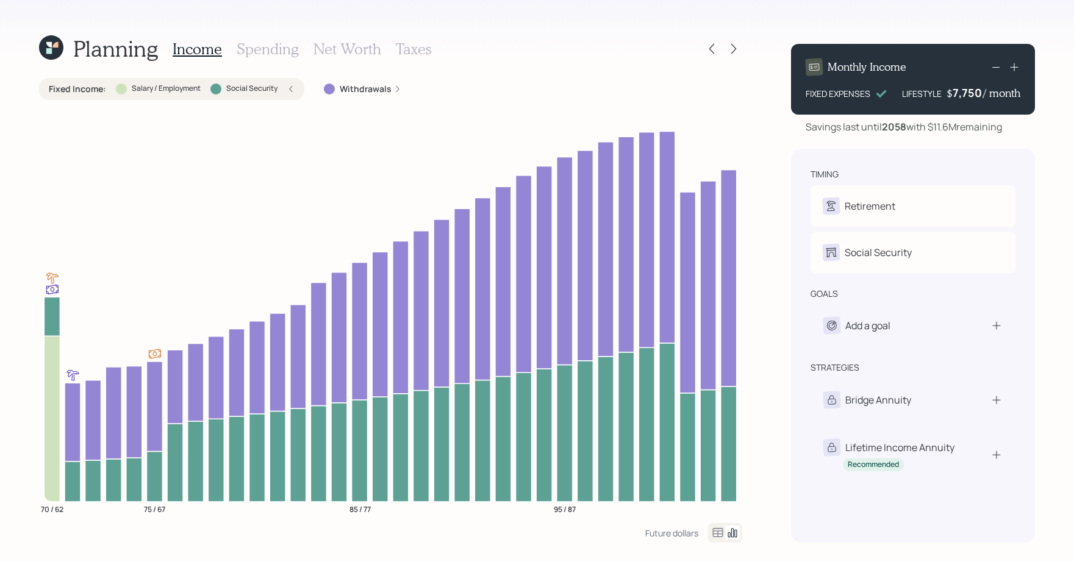
click at [101, 87] on label "Fixed Income :" at bounding box center [77, 89] width 57 height 12
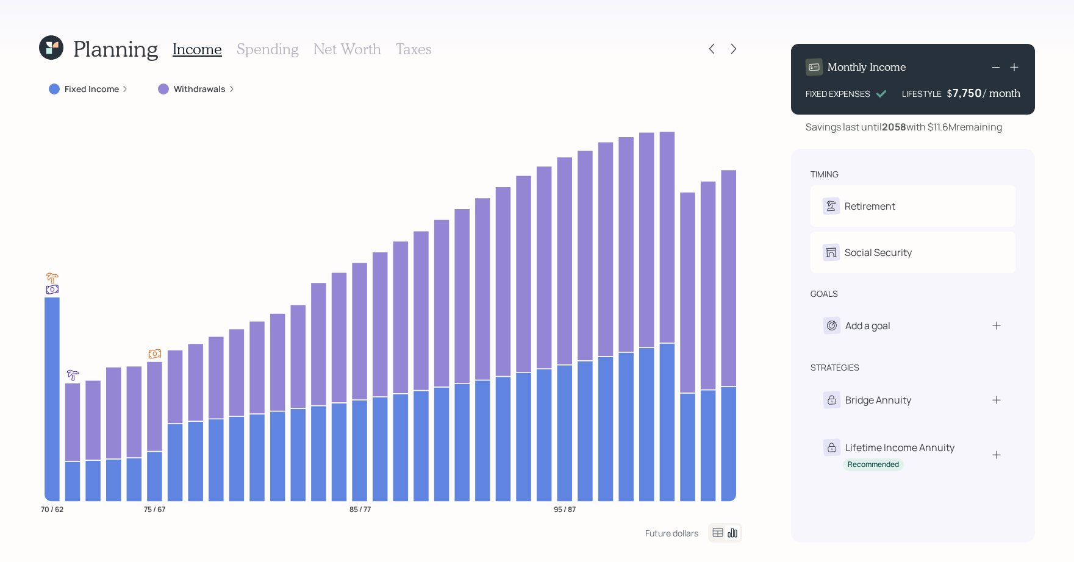
click at [725, 60] on div "Planning Income Spending Net Worth Taxes" at bounding box center [390, 48] width 703 height 29
click at [740, 49] on div at bounding box center [733, 48] width 17 height 17
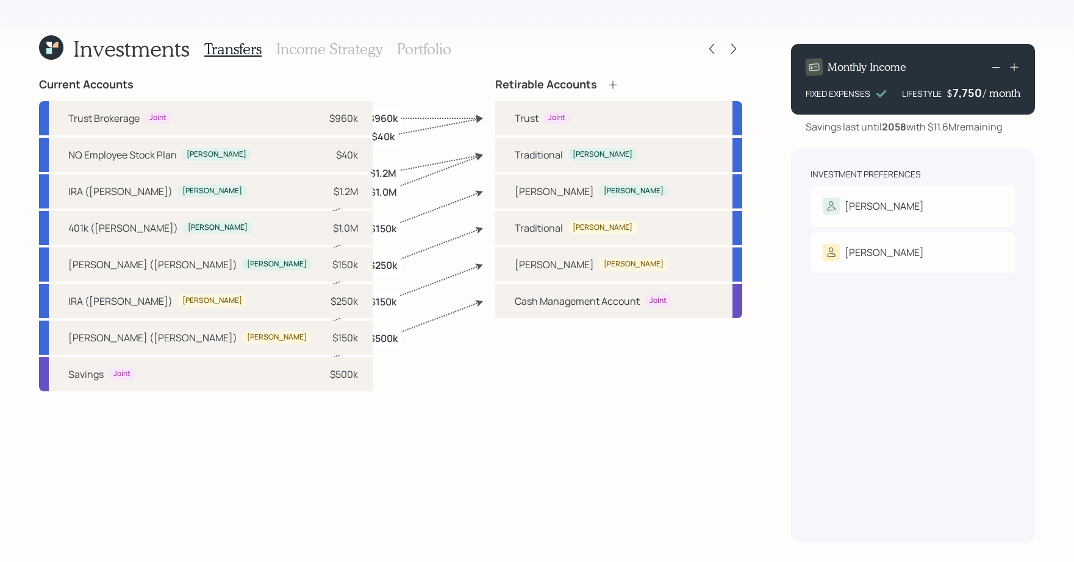
click at [398, 54] on h3 "Portfolio" at bounding box center [424, 49] width 54 height 18
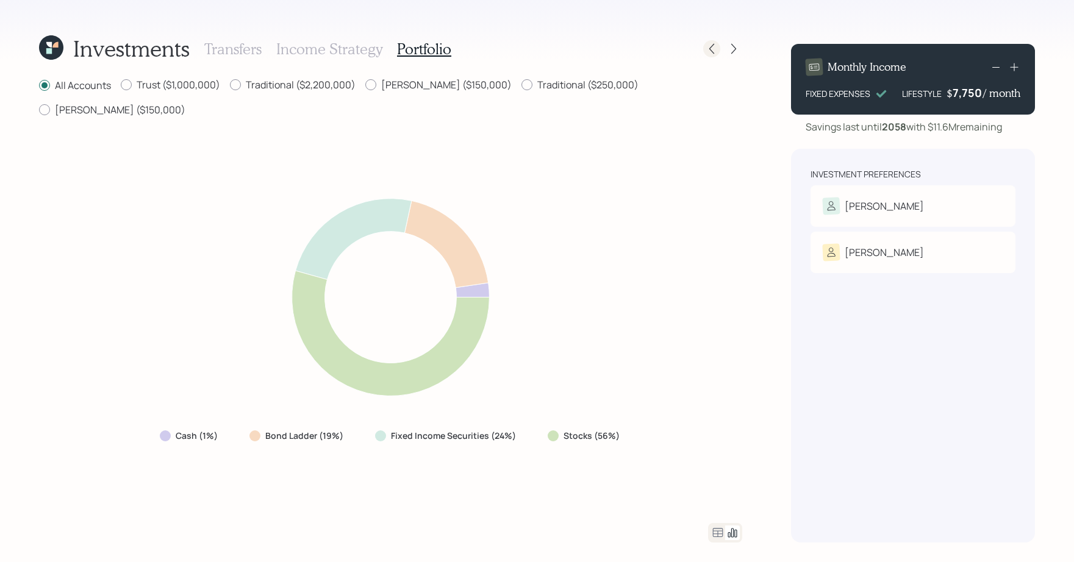
click at [714, 45] on icon at bounding box center [711, 49] width 12 height 12
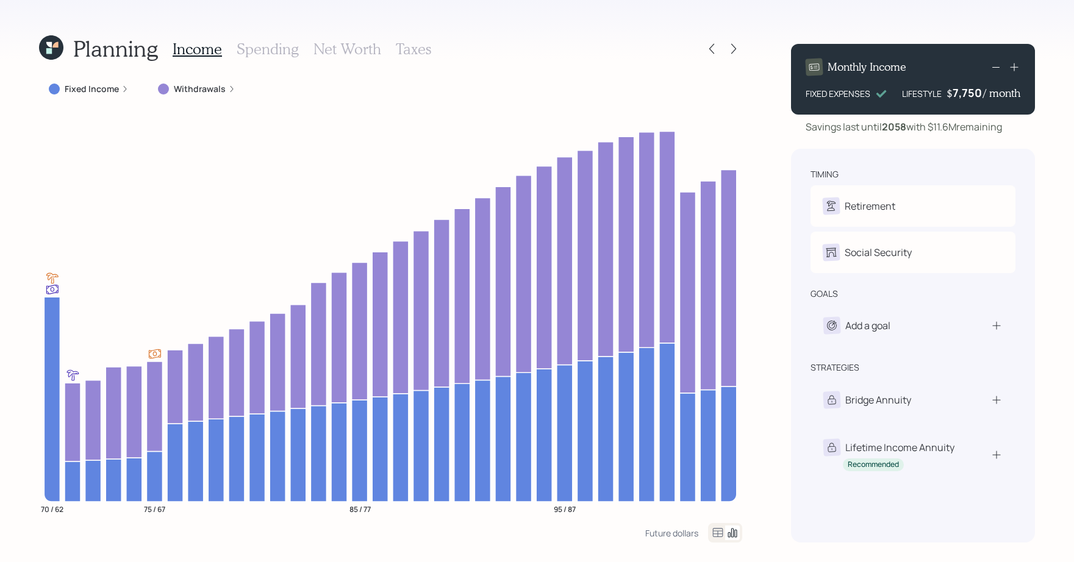
click at [413, 49] on h3 "Taxes" at bounding box center [413, 49] width 35 height 18
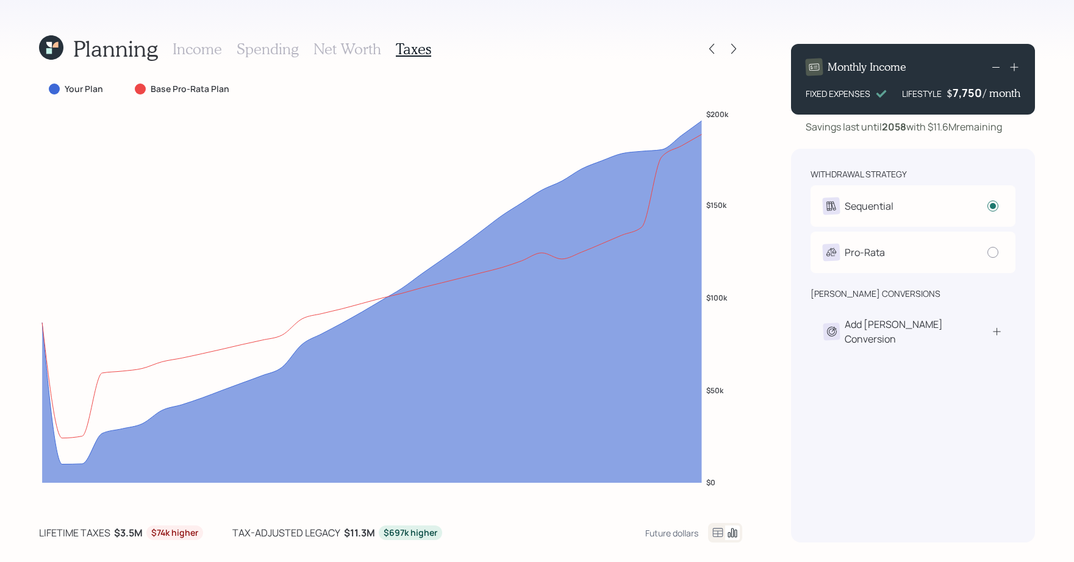
click at [718, 524] on div at bounding box center [725, 533] width 34 height 20
click at [718, 527] on icon at bounding box center [717, 533] width 15 height 15
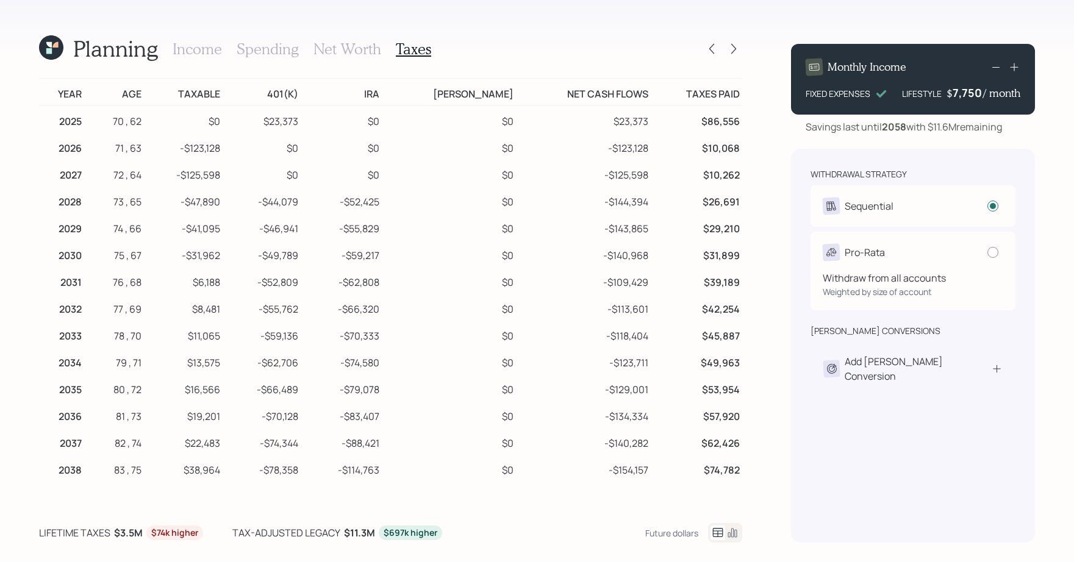
click at [841, 246] on div "Pro-Rata" at bounding box center [854, 252] width 62 height 17
radio input "false"
radio input "true"
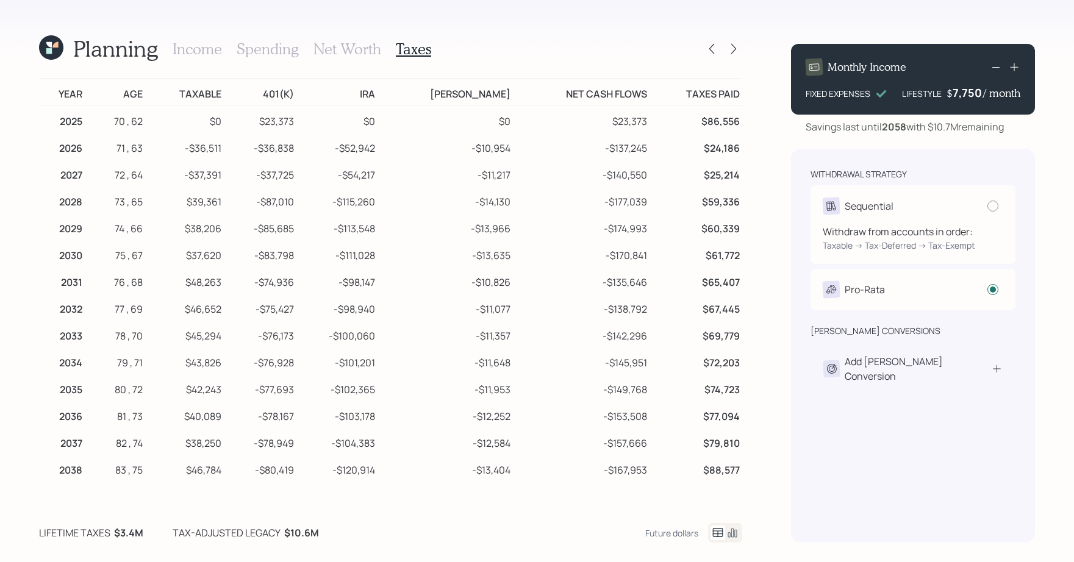
click at [905, 215] on div "Withdraw from accounts in order: Taxable → Tax-Deferred → Tax-Exempt" at bounding box center [913, 233] width 180 height 37
radio input "true"
radio input "false"
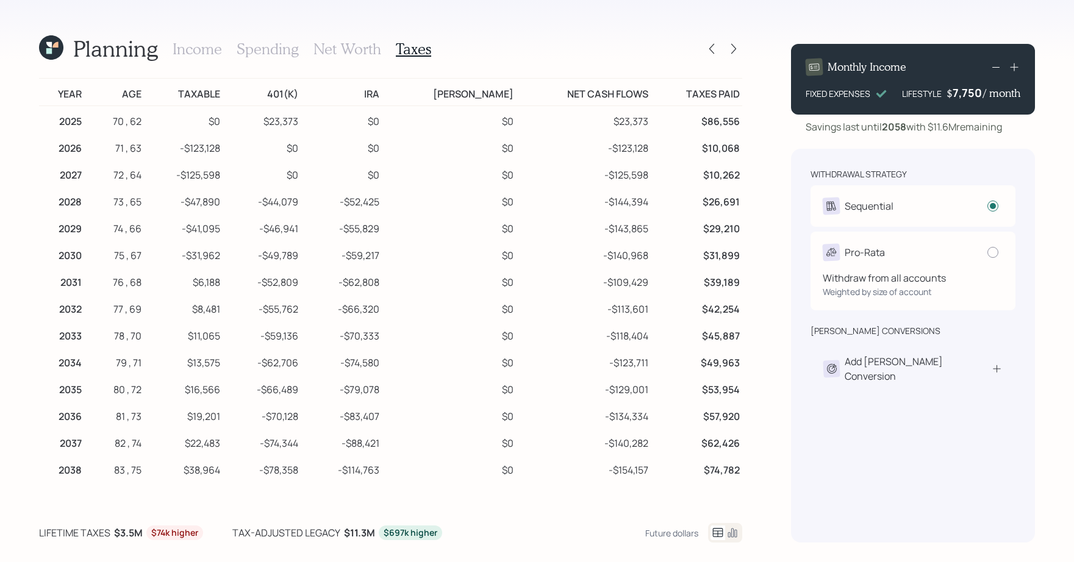
click at [896, 274] on div "Pro-Rata Withdraw from all accounts Weighted by size of account" at bounding box center [912, 271] width 205 height 79
click at [989, 248] on div at bounding box center [992, 252] width 11 height 11
click at [987, 252] on input "radio" at bounding box center [987, 252] width 1 height 1
radio input "false"
radio input "true"
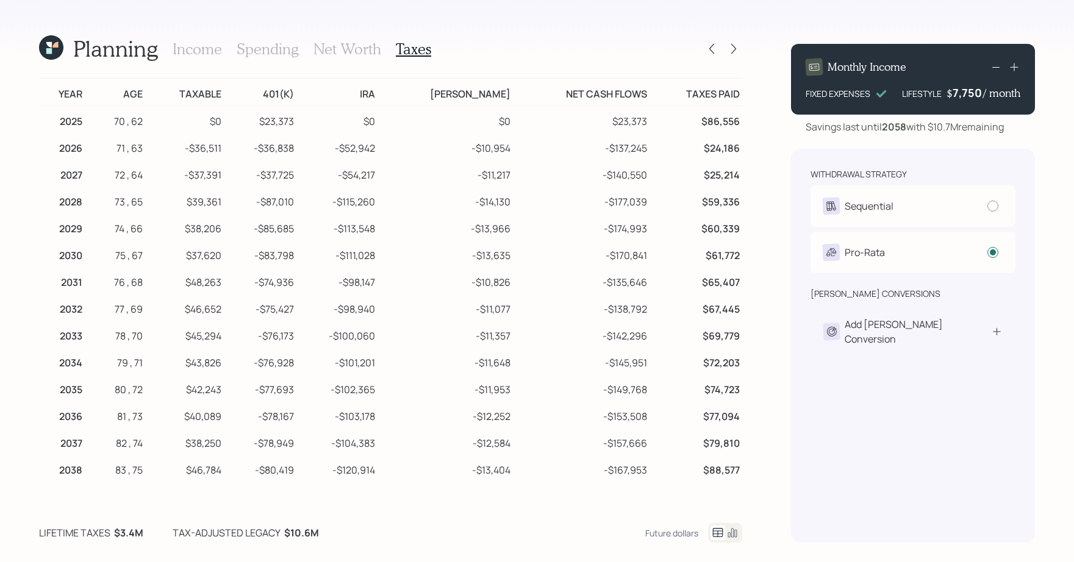
click at [955, 230] on div "withdrawal strategy Sequential Withdraw from accounts in order: Taxable → Tax-D…" at bounding box center [912, 220] width 205 height 105
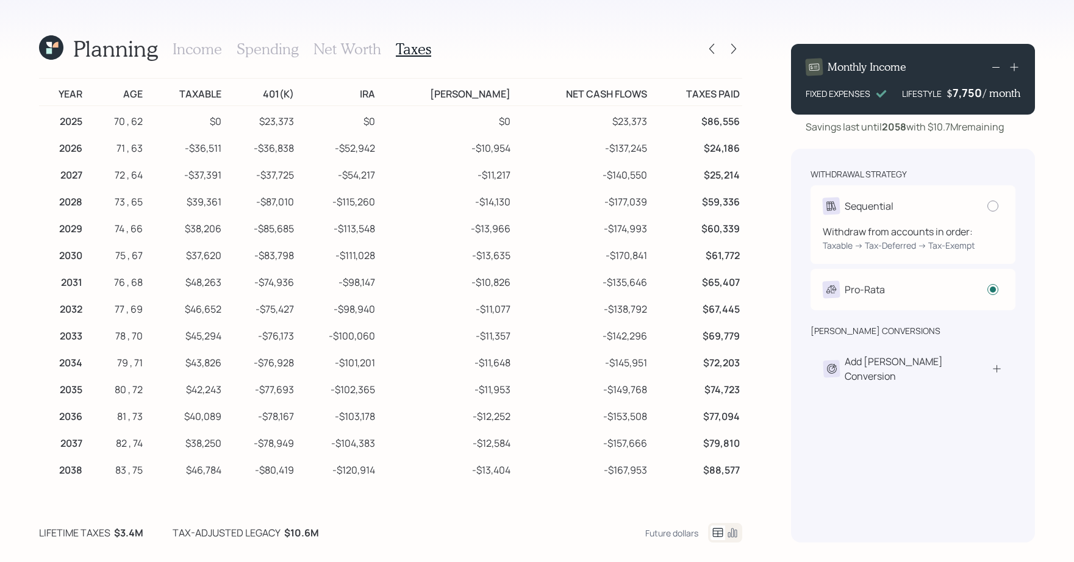
click at [955, 204] on div "Sequential" at bounding box center [913, 206] width 180 height 17
click at [992, 204] on div at bounding box center [992, 206] width 11 height 11
click at [987, 205] on input "radio" at bounding box center [987, 205] width 1 height 1
radio input "true"
radio input "false"
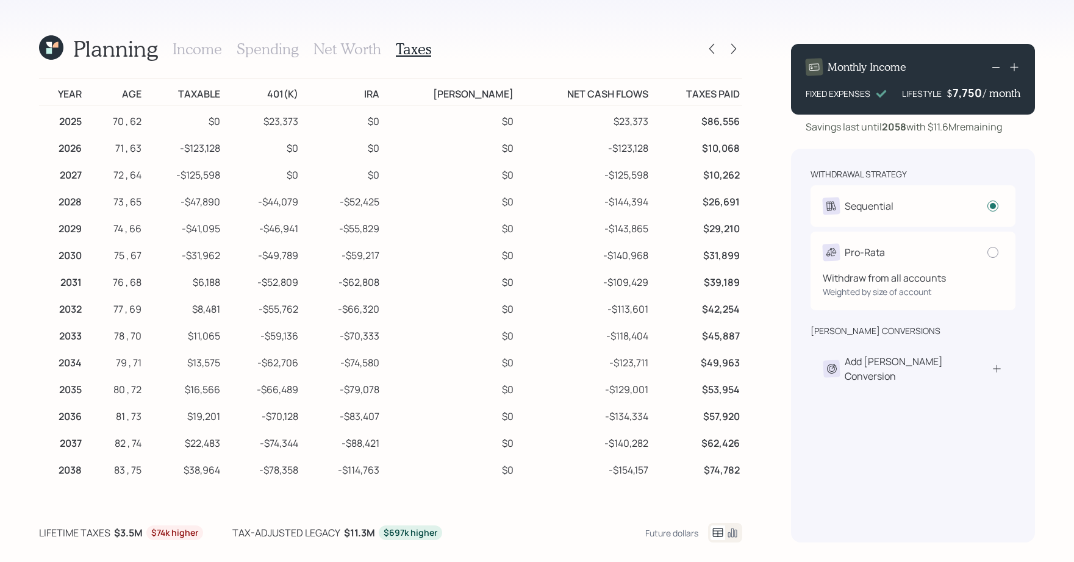
click at [982, 287] on div "Withdraw from all accounts Weighted by size of account" at bounding box center [913, 279] width 180 height 37
click at [994, 248] on div at bounding box center [992, 252] width 11 height 11
click at [987, 252] on input "radio" at bounding box center [987, 252] width 1 height 1
radio input "false"
radio input "true"
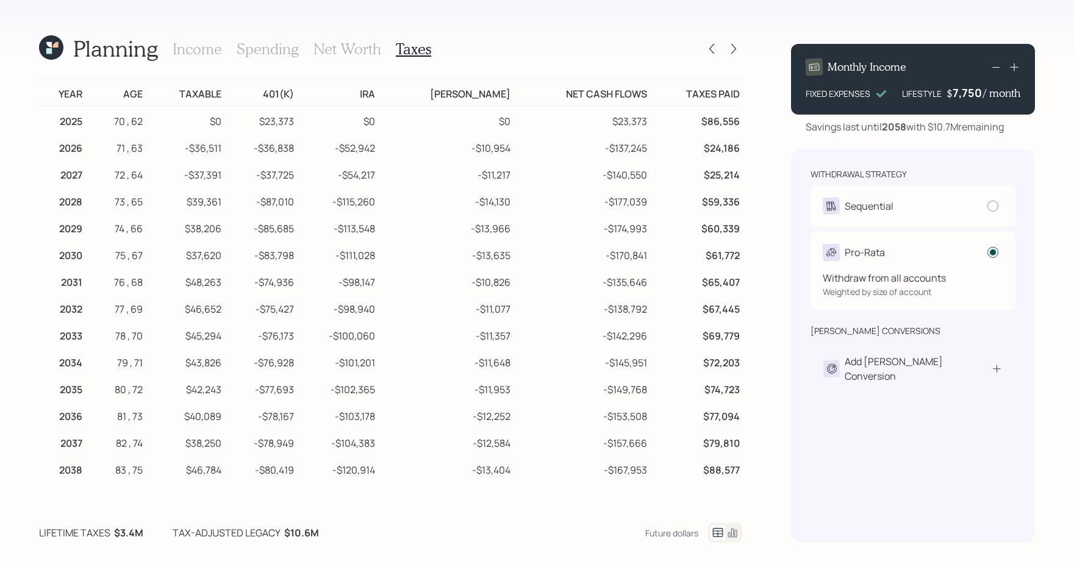
click at [991, 257] on div at bounding box center [992, 252] width 11 height 11
click at [987, 252] on input "radio" at bounding box center [987, 252] width 1 height 1
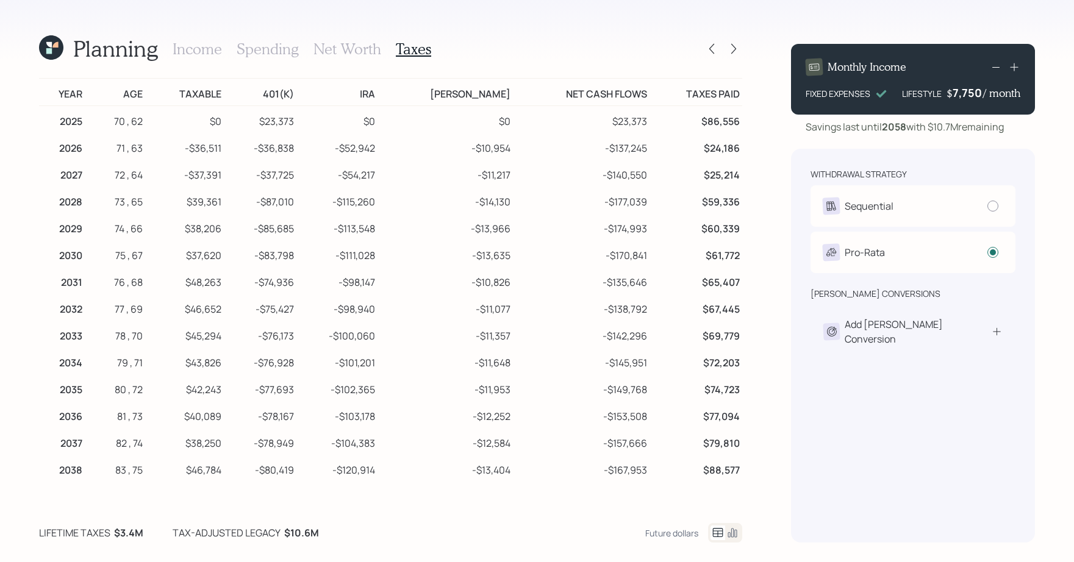
click at [738, 530] on icon at bounding box center [732, 533] width 15 height 15
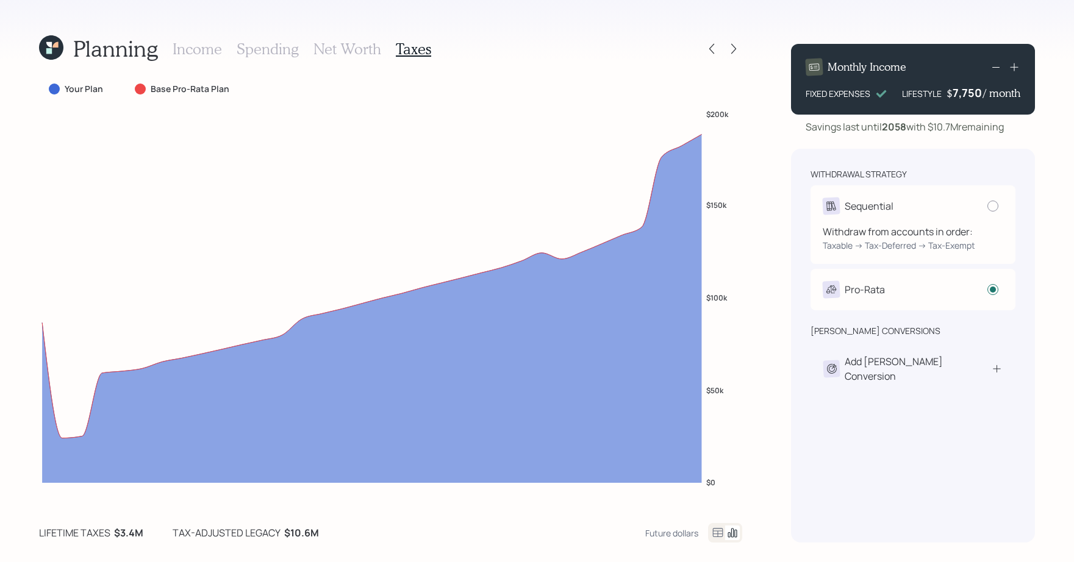
click at [974, 193] on div "Sequential Withdraw from accounts in order: Taxable → Tax-Deferred → Tax-Exempt" at bounding box center [912, 224] width 205 height 79
click at [988, 209] on div at bounding box center [992, 206] width 11 height 11
click at [987, 206] on input "radio" at bounding box center [987, 205] width 1 height 1
radio input "true"
radio input "false"
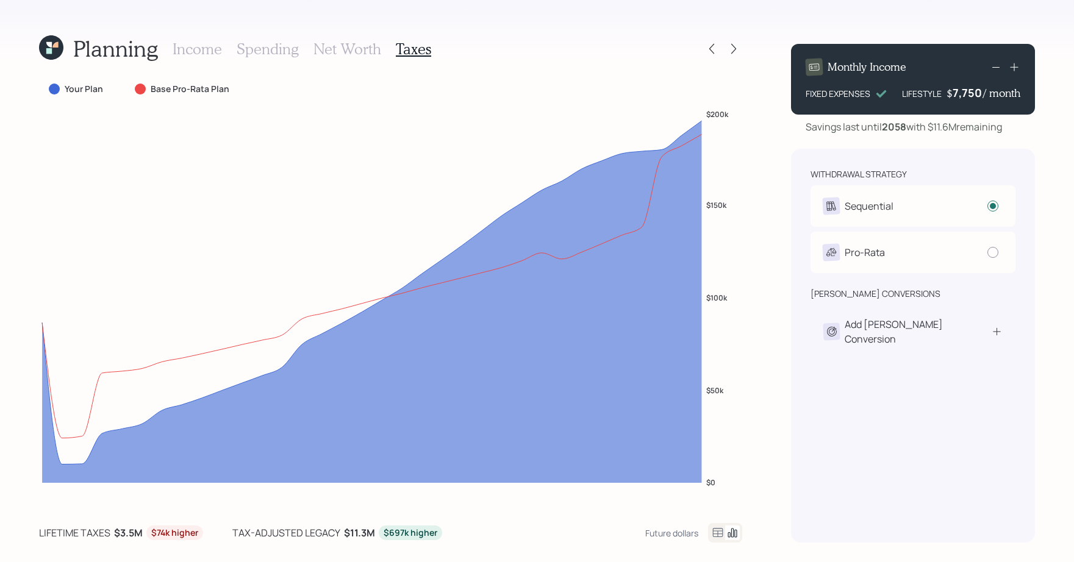
click at [715, 524] on div at bounding box center [725, 533] width 34 height 20
click at [715, 529] on icon at bounding box center [717, 533] width 15 height 15
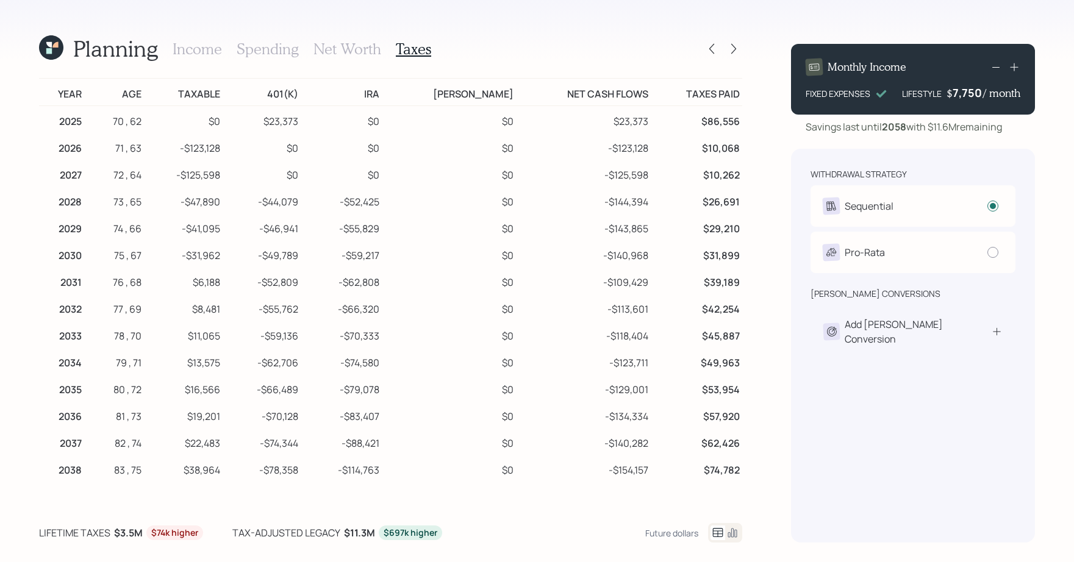
click at [343, 205] on td "-$52,425" at bounding box center [341, 200] width 81 height 27
click at [732, 539] on icon at bounding box center [732, 533] width 15 height 15
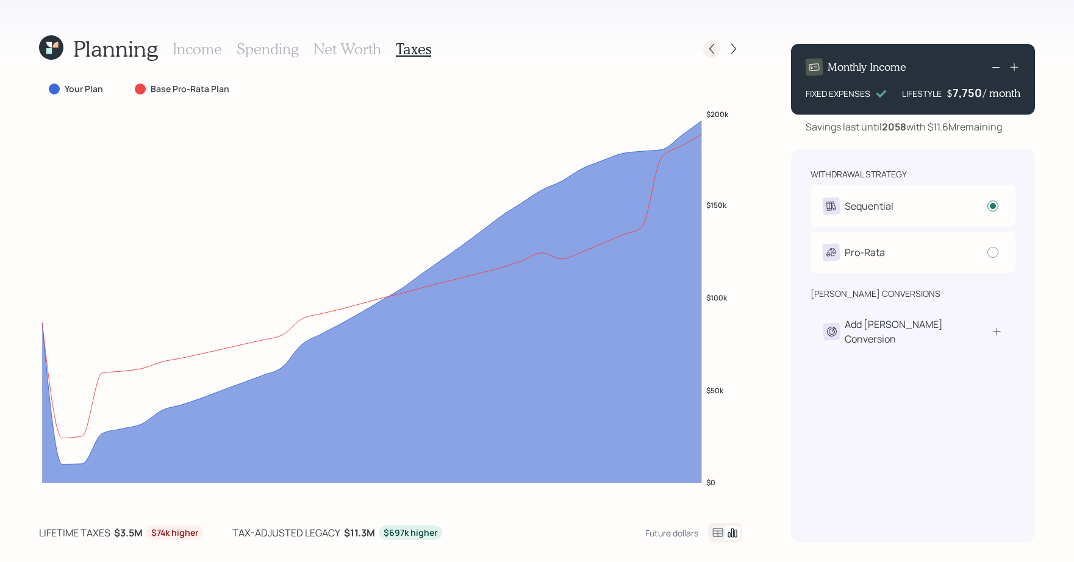
click at [716, 43] on icon at bounding box center [711, 49] width 12 height 12
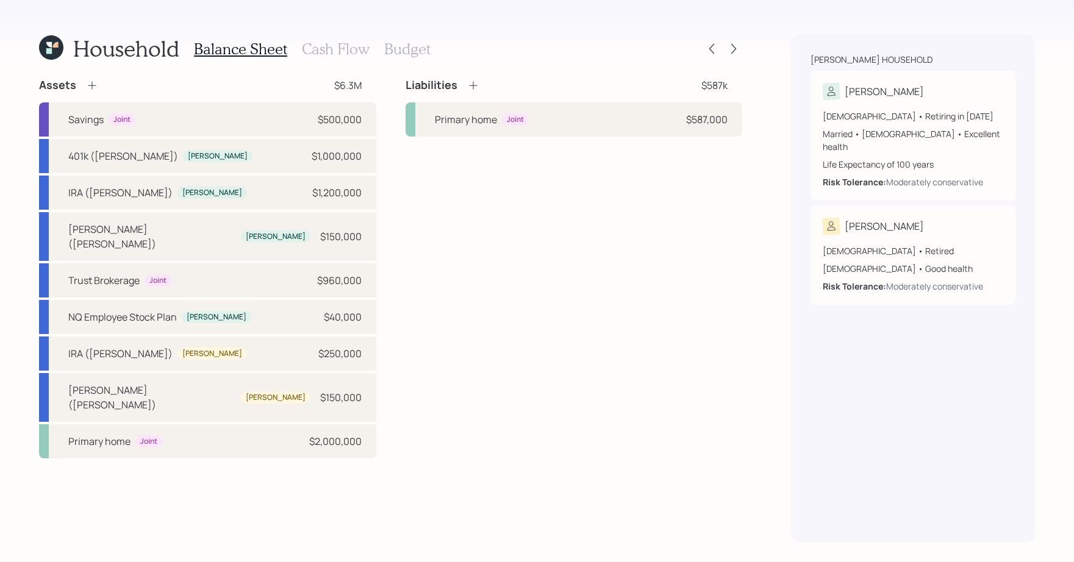
click at [337, 48] on h3 "Cash Flow" at bounding box center [336, 49] width 68 height 18
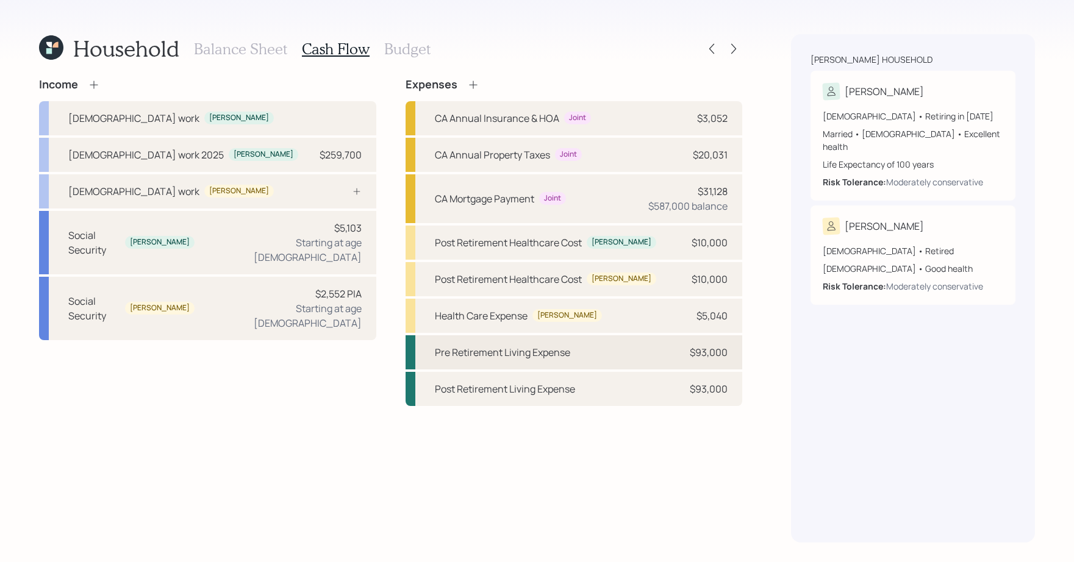
click at [585, 359] on div "Pre Retirement Living Expense $93,000" at bounding box center [573, 352] width 337 height 34
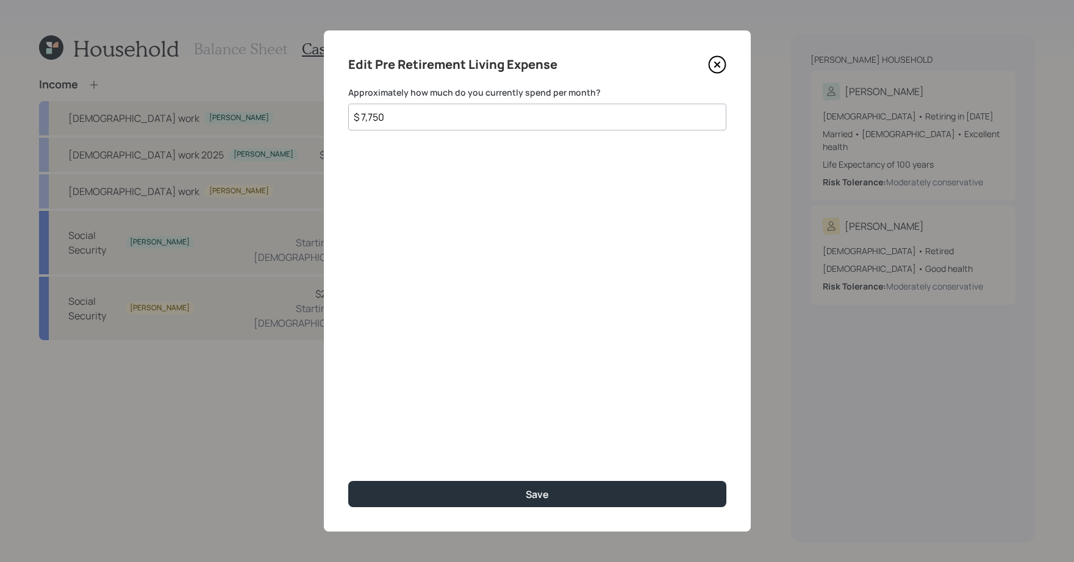
click at [724, 74] on div "Edit Pre Retirement Living Expense" at bounding box center [537, 65] width 378 height 20
click at [723, 71] on icon at bounding box center [717, 64] width 18 height 18
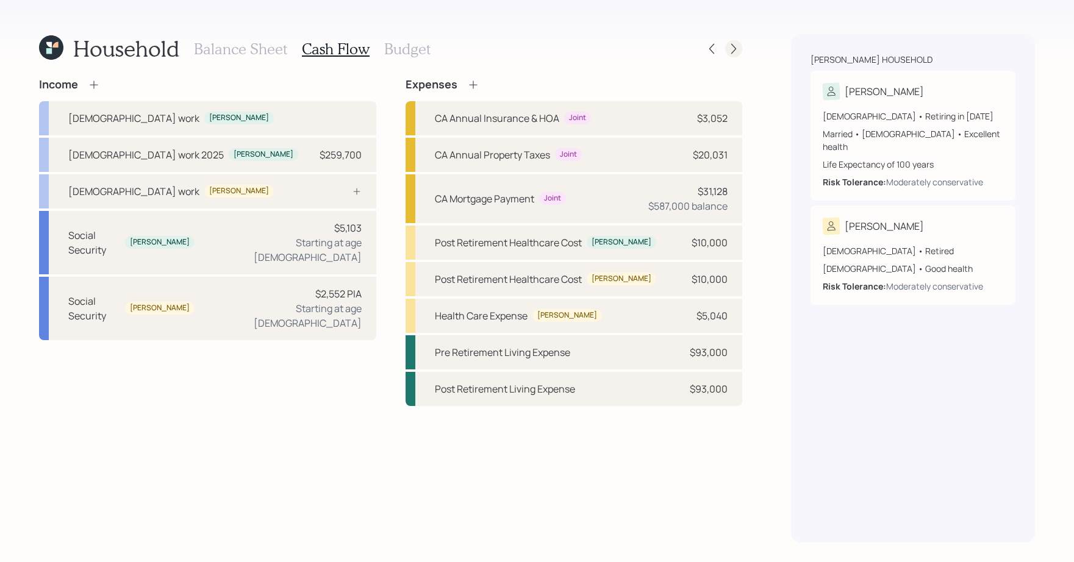
click at [732, 51] on icon at bounding box center [733, 49] width 12 height 12
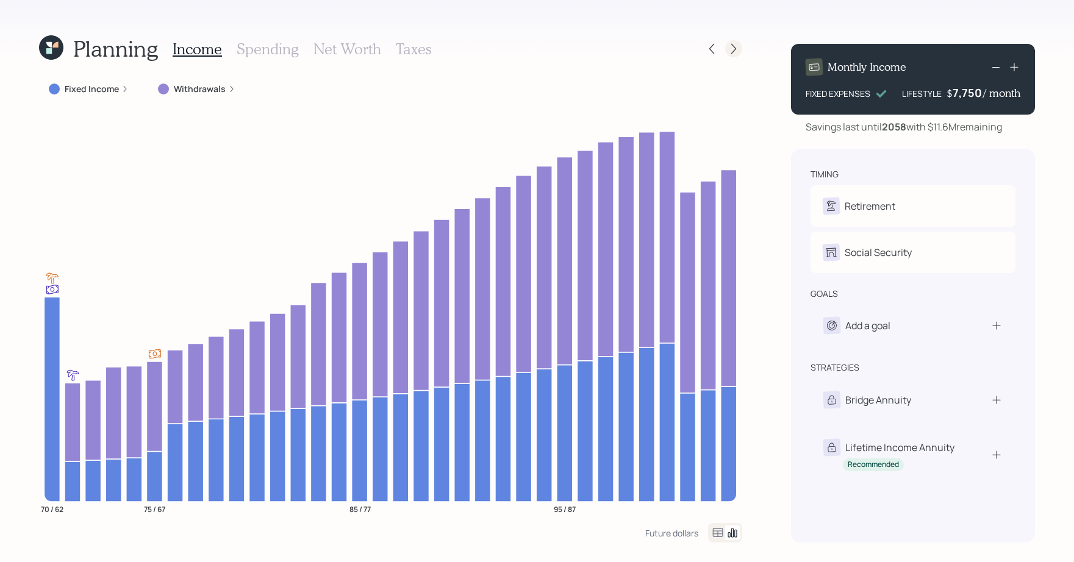
click at [729, 52] on icon at bounding box center [733, 49] width 12 height 12
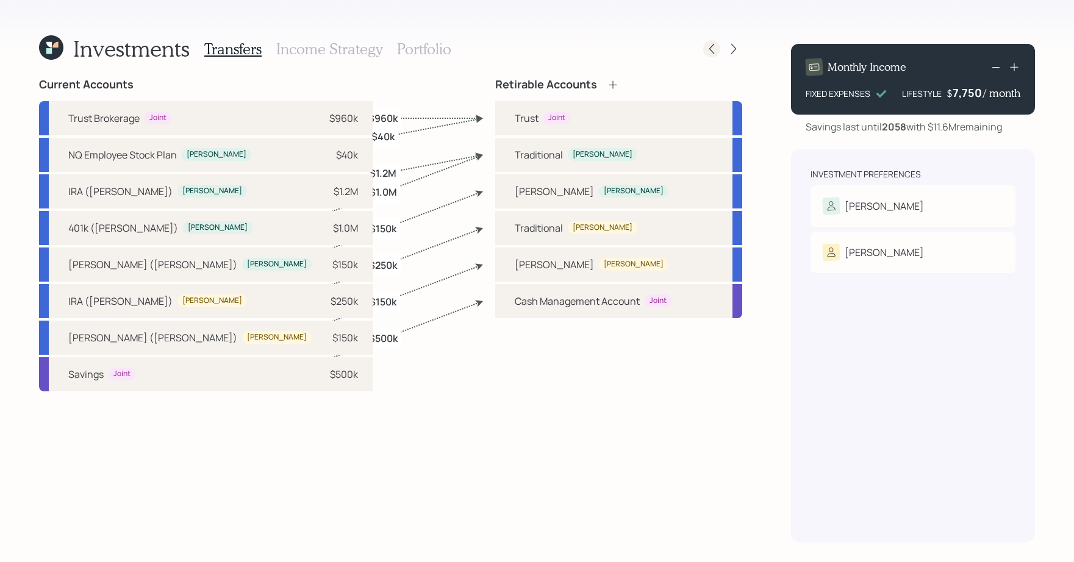
click at [709, 52] on icon at bounding box center [711, 49] width 12 height 12
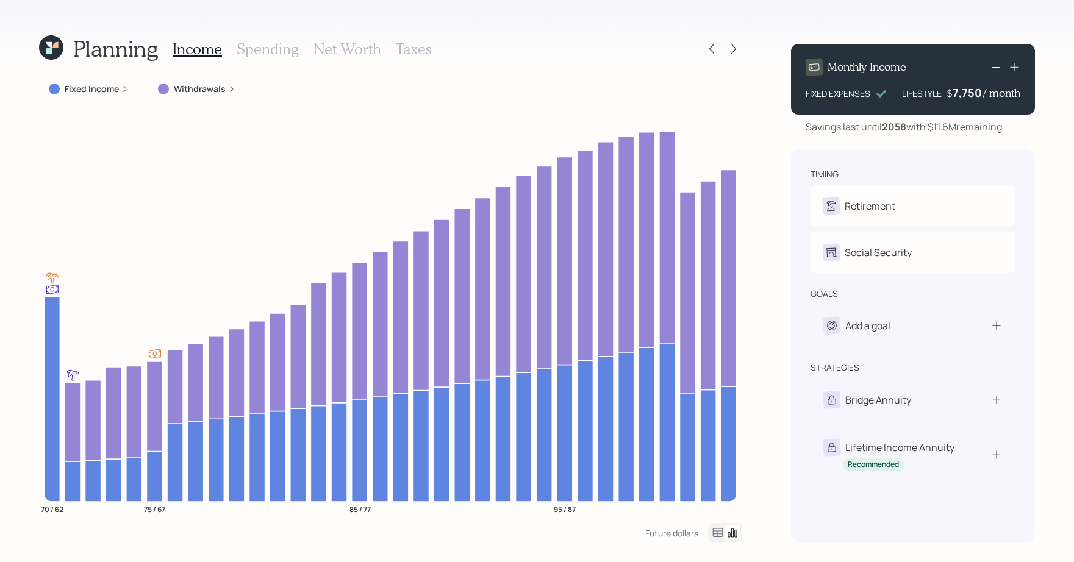
click at [265, 57] on div "Income Spending Net Worth Taxes" at bounding box center [302, 48] width 259 height 29
click at [269, 52] on h3 "Spending" at bounding box center [268, 49] width 62 height 18
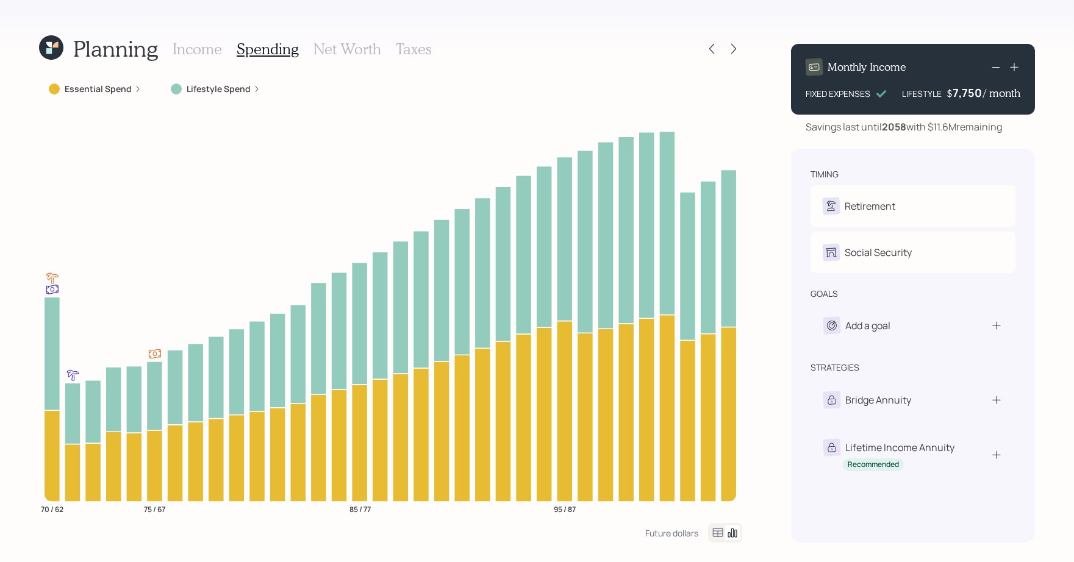
click at [720, 537] on icon at bounding box center [718, 532] width 10 height 9
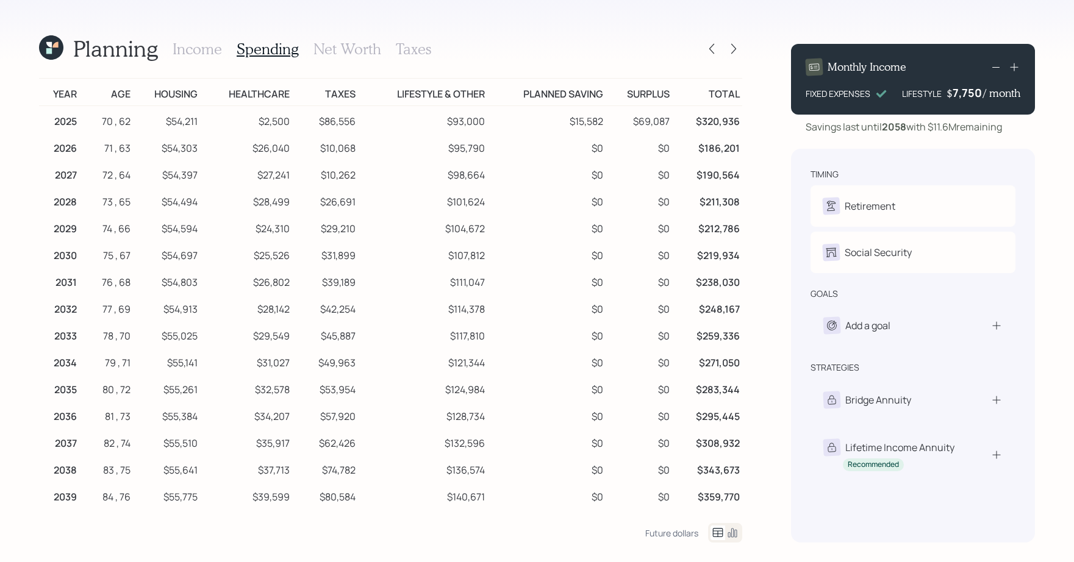
click at [1012, 63] on icon at bounding box center [1014, 67] width 12 height 12
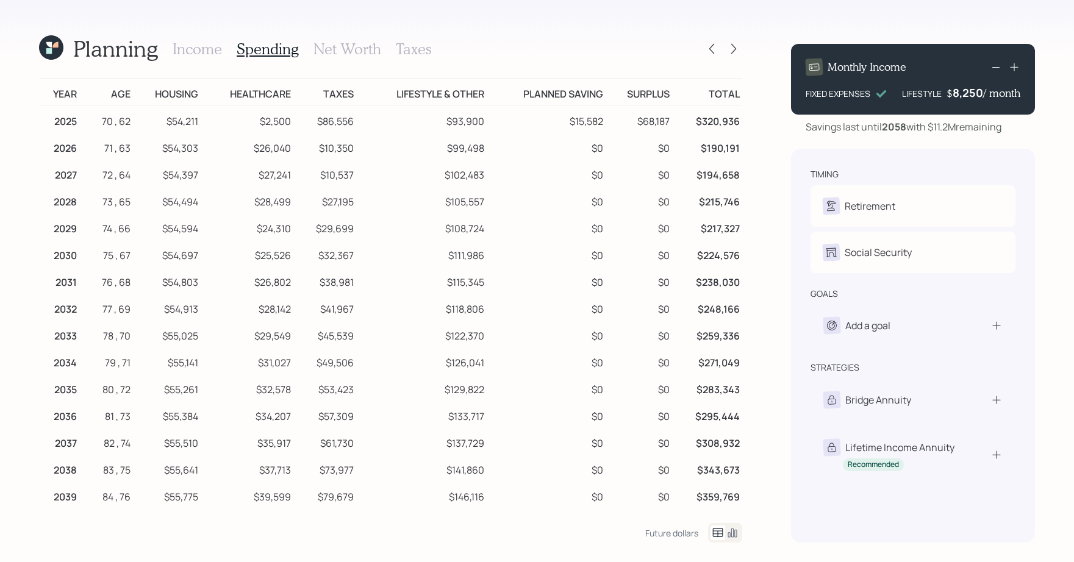
click at [1012, 63] on icon at bounding box center [1014, 67] width 12 height 12
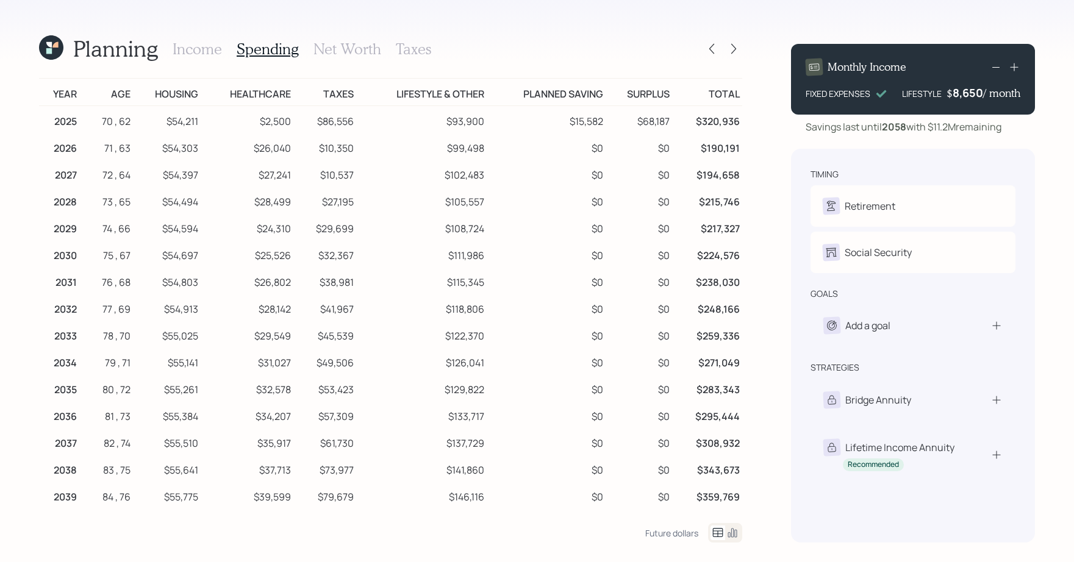
click at [1012, 63] on icon at bounding box center [1014, 67] width 12 height 12
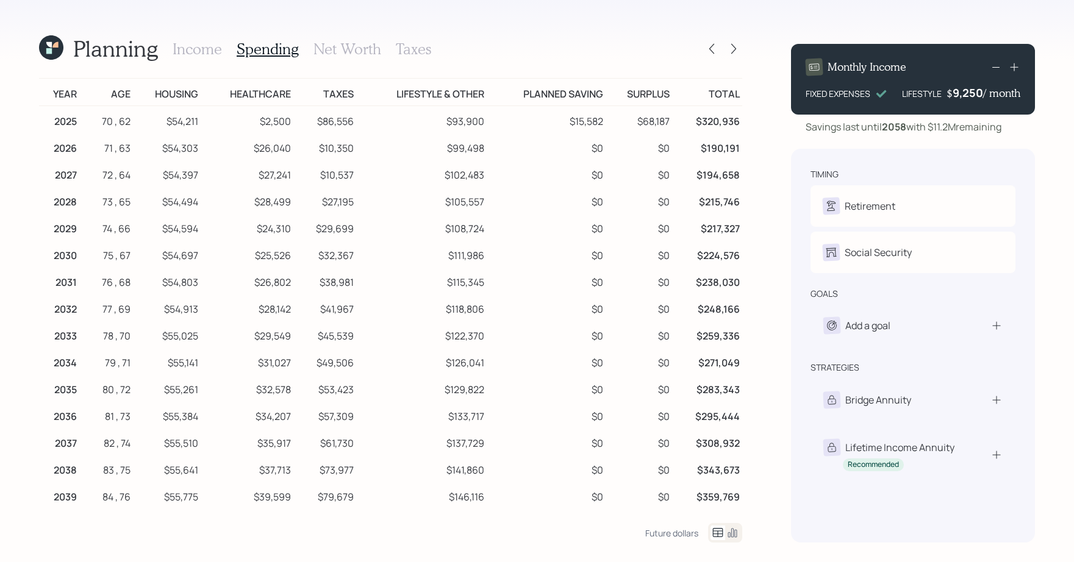
click at [1012, 63] on icon at bounding box center [1014, 67] width 12 height 12
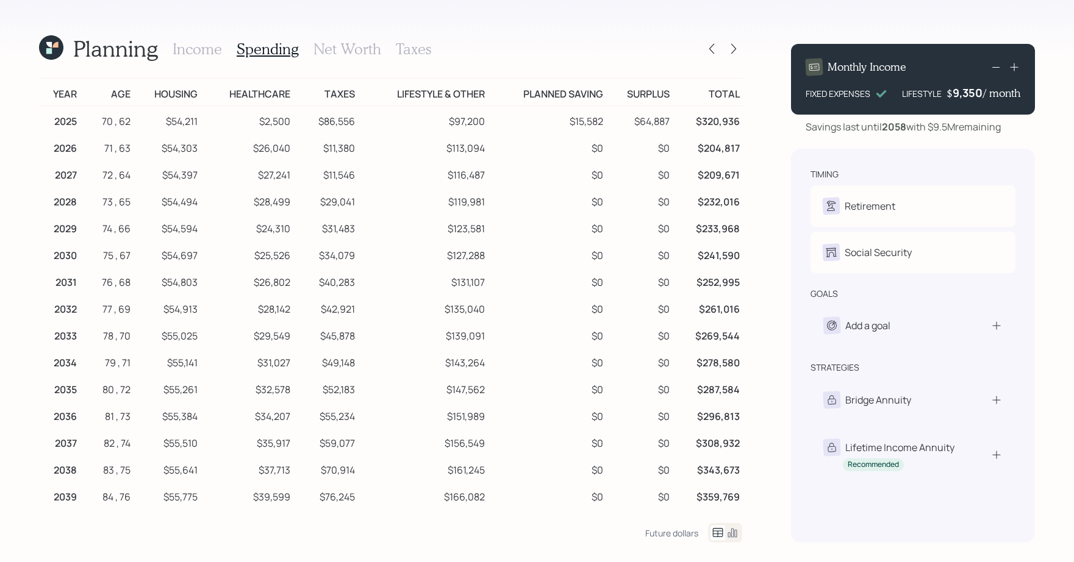
click at [1012, 63] on icon at bounding box center [1014, 67] width 12 height 12
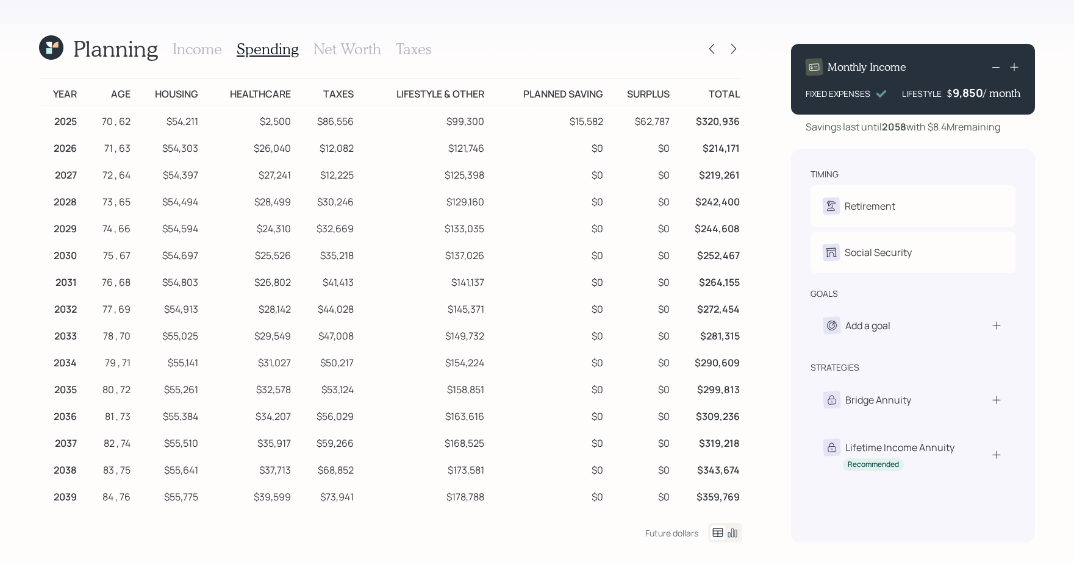
click at [995, 62] on icon at bounding box center [995, 67] width 15 height 15
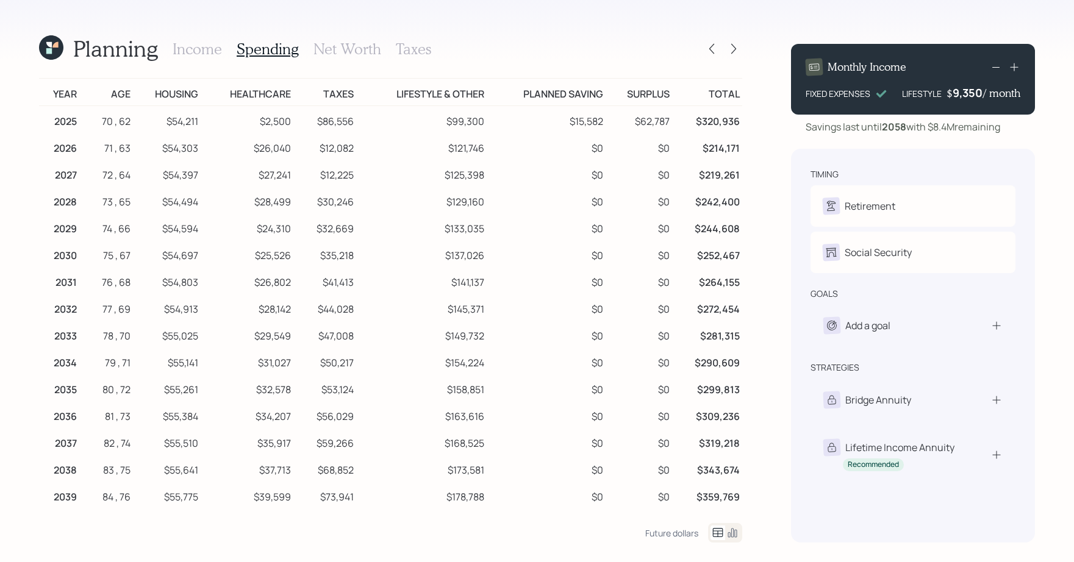
click at [995, 62] on icon at bounding box center [995, 67] width 15 height 15
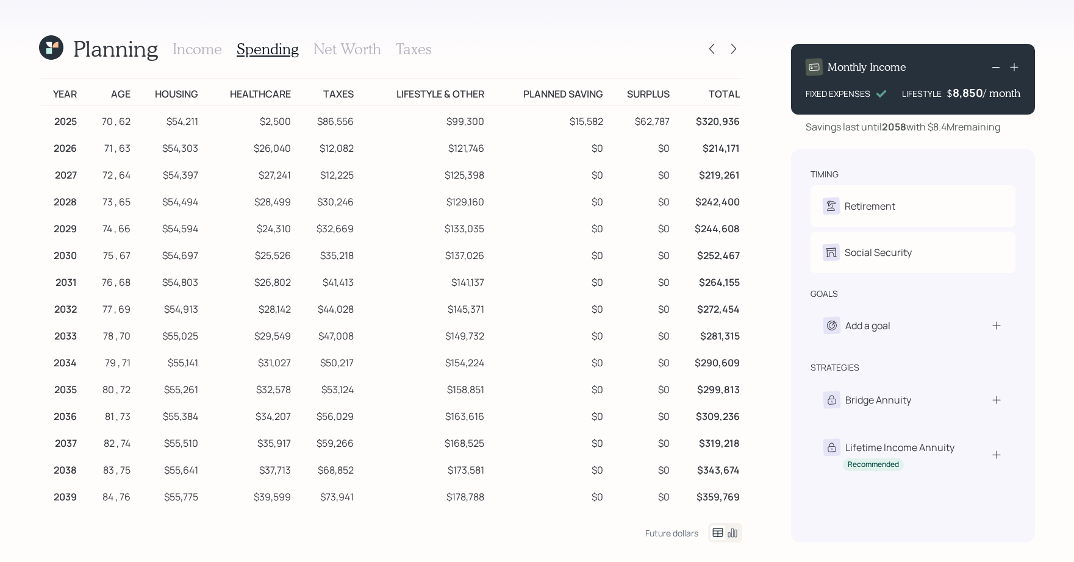
click at [995, 62] on icon at bounding box center [995, 67] width 15 height 15
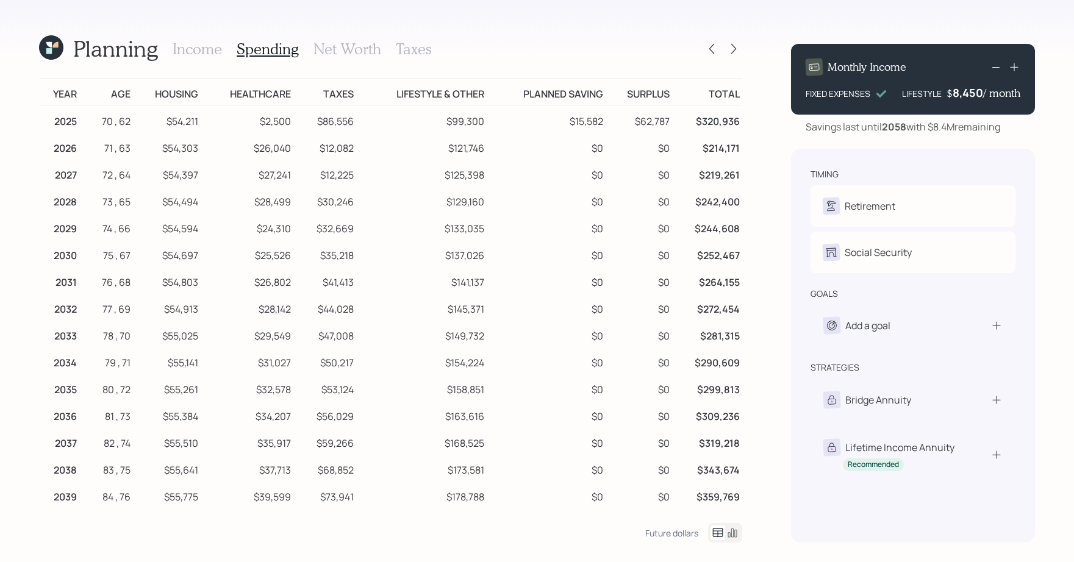
click at [995, 62] on icon at bounding box center [995, 67] width 15 height 15
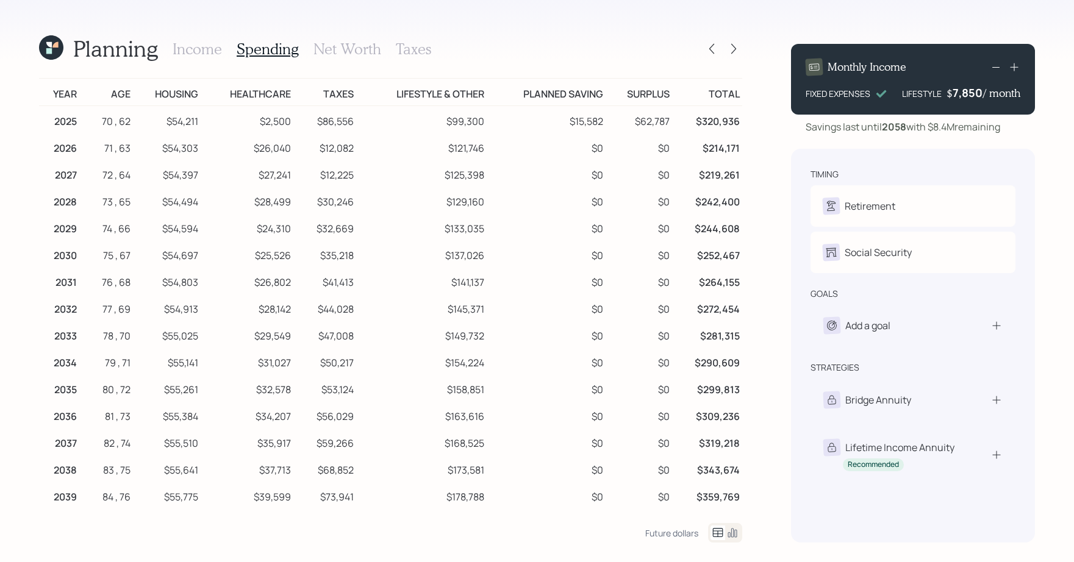
click at [995, 62] on icon at bounding box center [995, 67] width 15 height 15
click at [995, 63] on icon at bounding box center [995, 67] width 15 height 15
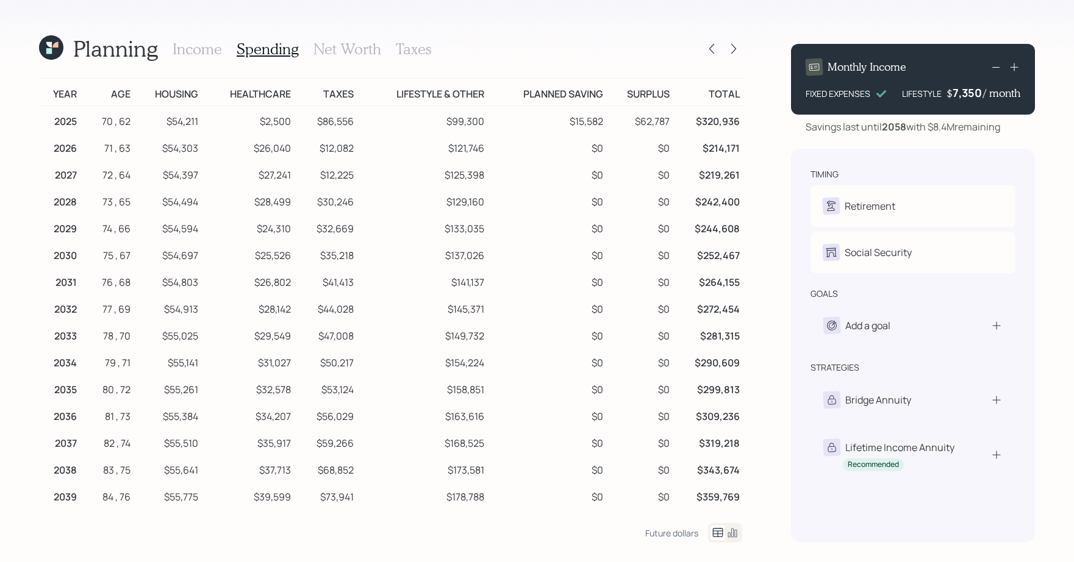
click at [995, 63] on icon at bounding box center [995, 67] width 15 height 15
click at [1024, 62] on div "Monthly Income FIXED EXPENSES LIFESTYLE $ 7,050 / month" at bounding box center [913, 79] width 244 height 71
click at [1019, 62] on icon at bounding box center [1014, 67] width 12 height 12
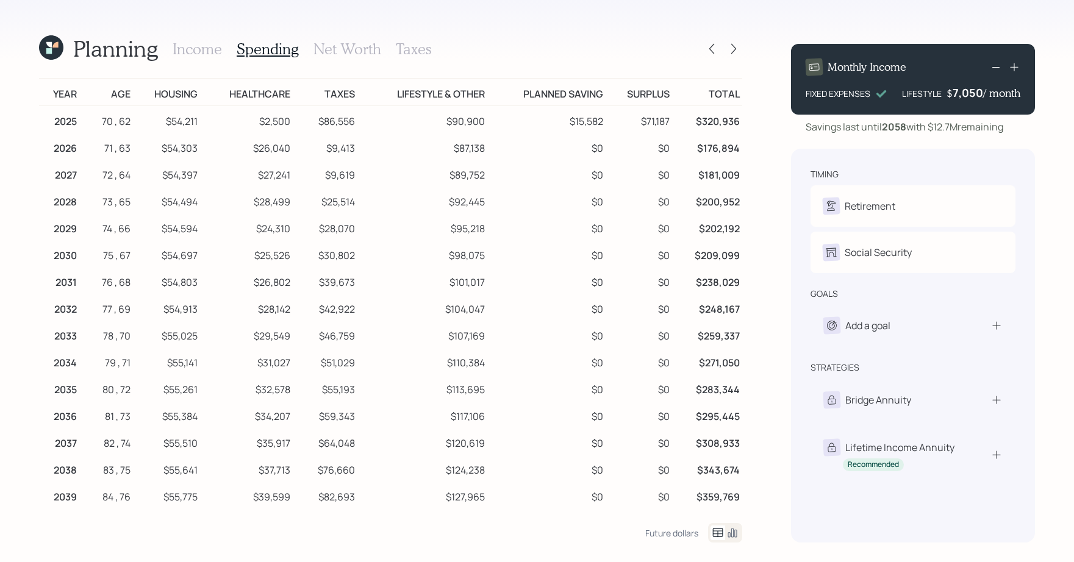
click at [1019, 62] on icon at bounding box center [1014, 67] width 12 height 12
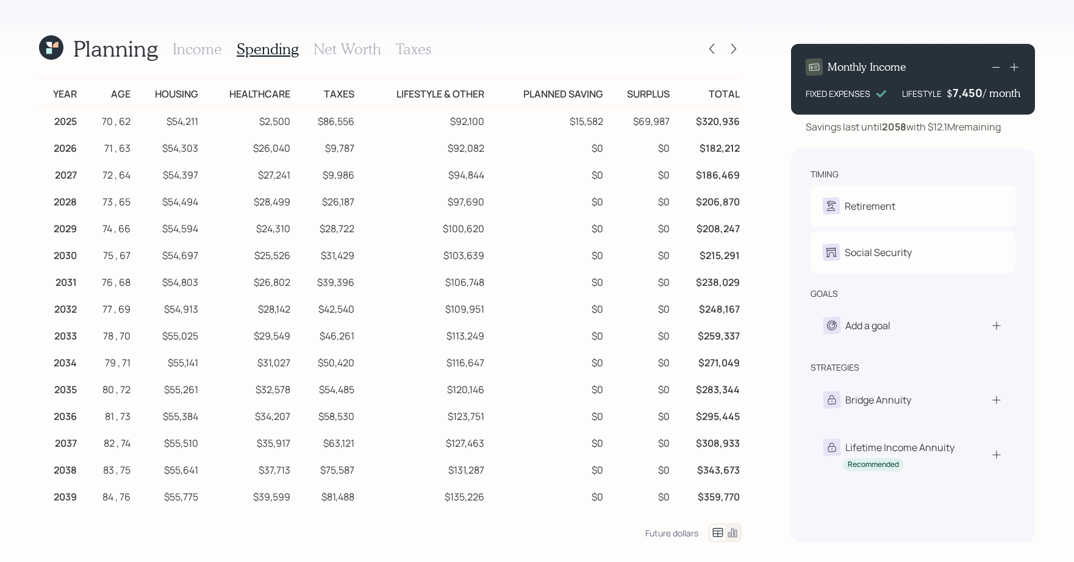
click at [945, 126] on div "Savings last until 2058 with $12.1M remaining" at bounding box center [902, 127] width 195 height 15
drag, startPoint x: 360, startPoint y: 149, endPoint x: 311, endPoint y: 149, distance: 48.8
click at [311, 149] on tr "2026 71 , 63 $54,303 $26,040 $9,787 $92,082 $0 $0 $182,212" at bounding box center [390, 146] width 703 height 27
click at [713, 45] on icon at bounding box center [711, 49] width 5 height 10
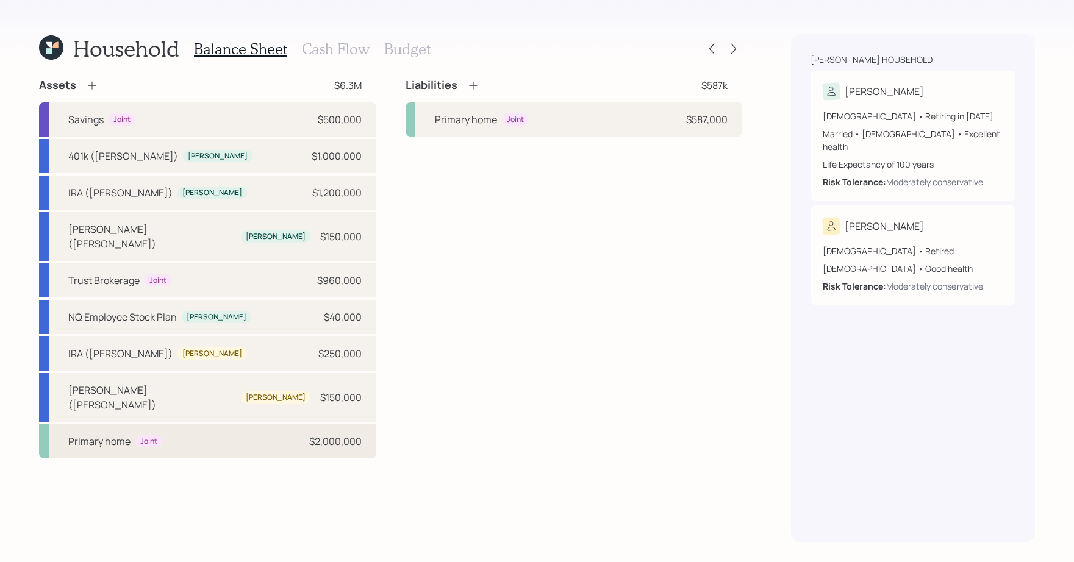
click at [127, 434] on div "Primary home" at bounding box center [99, 441] width 62 height 15
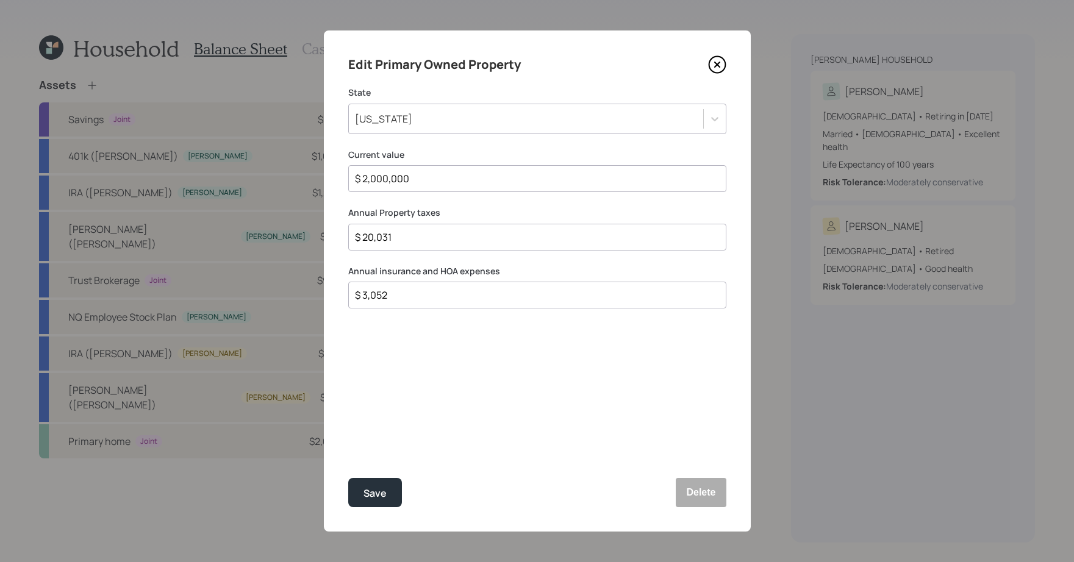
drag, startPoint x: 515, startPoint y: 258, endPoint x: 488, endPoint y: 252, distance: 27.4
click at [513, 258] on div "Edit Primary Owned Property State California Current value $ 2,000,000 Annual P…" at bounding box center [537, 280] width 427 height 501
click at [488, 252] on div "Edit Primary Owned Property State California Current value $ 2,000,000 Annual P…" at bounding box center [537, 280] width 427 height 501
click at [488, 251] on div "Edit Primary Owned Property State California Current value $ 2,000,000 Annual P…" at bounding box center [537, 280] width 427 height 501
click at [707, 59] on div "Edit Primary Owned Property" at bounding box center [537, 65] width 378 height 20
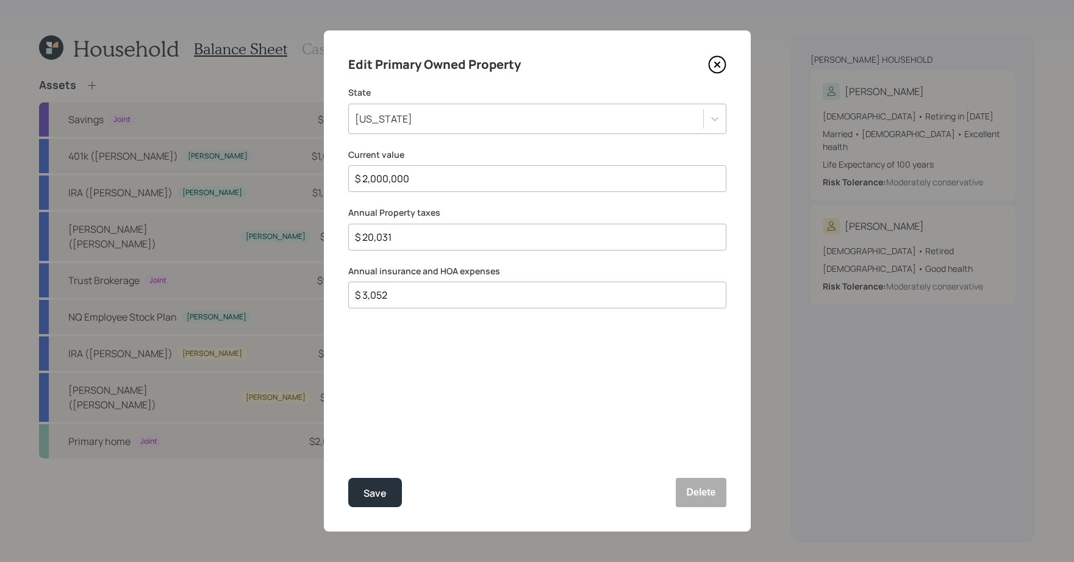
click at [721, 68] on icon at bounding box center [717, 64] width 18 height 18
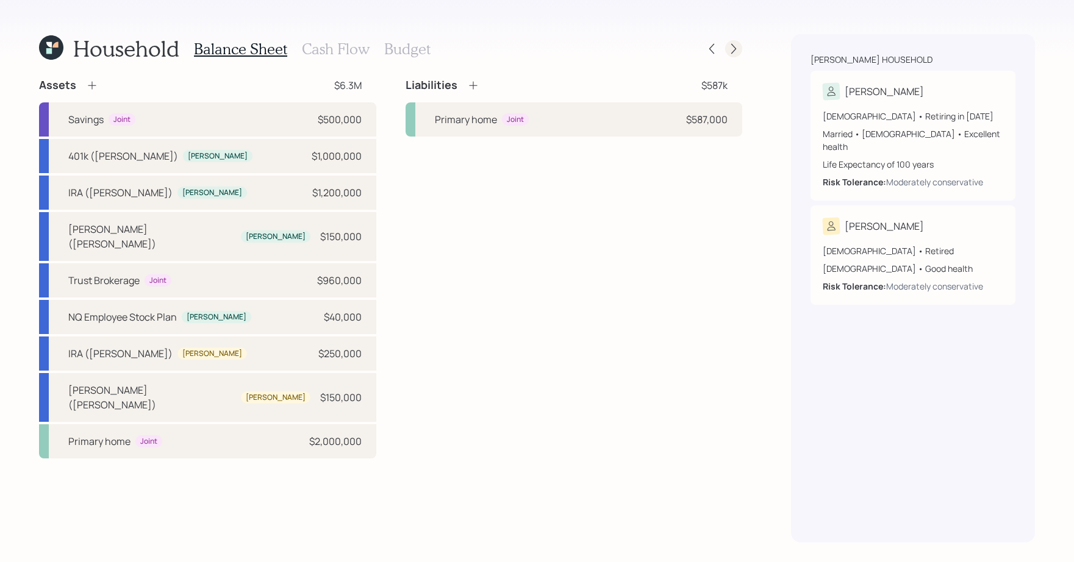
click at [733, 48] on icon at bounding box center [733, 49] width 12 height 12
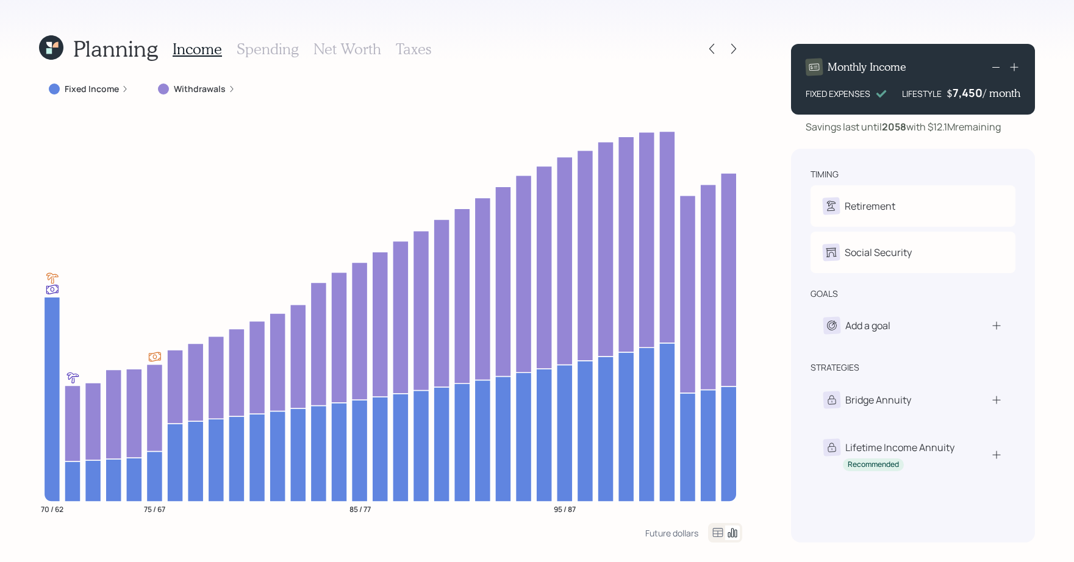
click at [247, 41] on h3 "Spending" at bounding box center [268, 49] width 62 height 18
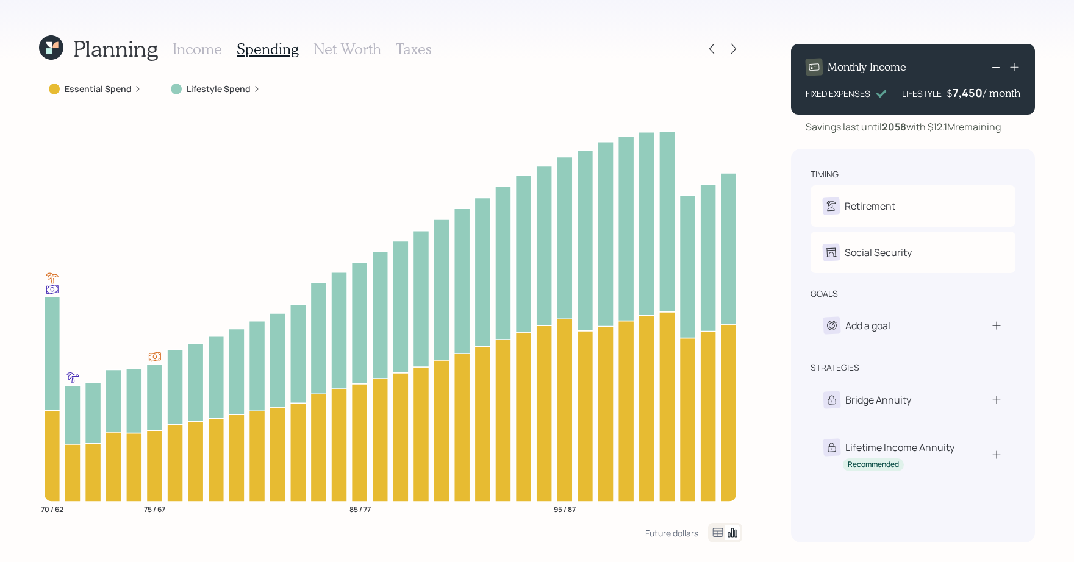
click at [717, 532] on icon at bounding box center [717, 533] width 15 height 15
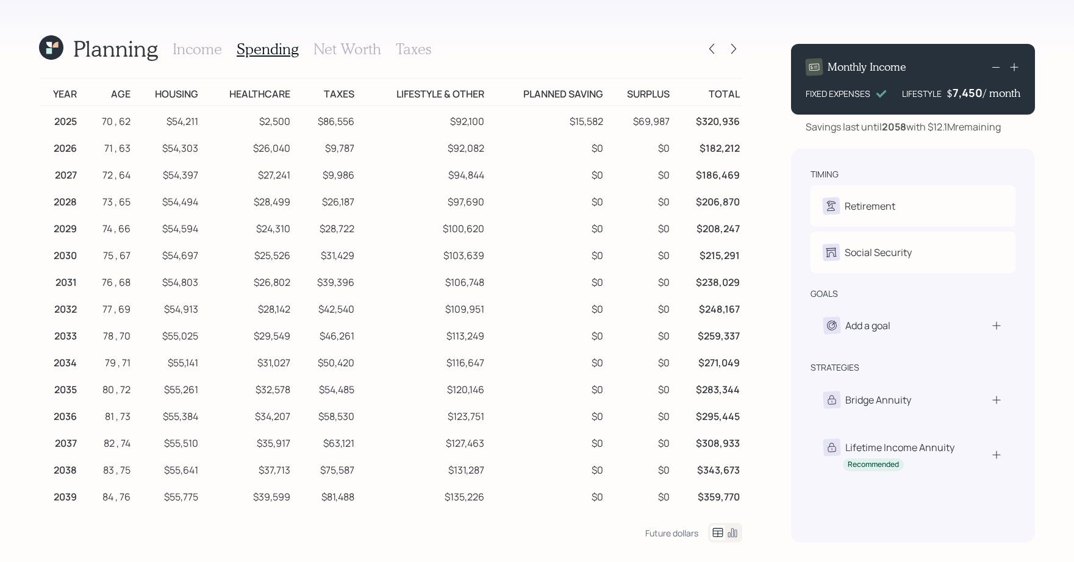
click at [984, 64] on div "Monthly Income" at bounding box center [912, 67] width 215 height 17
click at [990, 66] on icon at bounding box center [995, 67] width 15 height 15
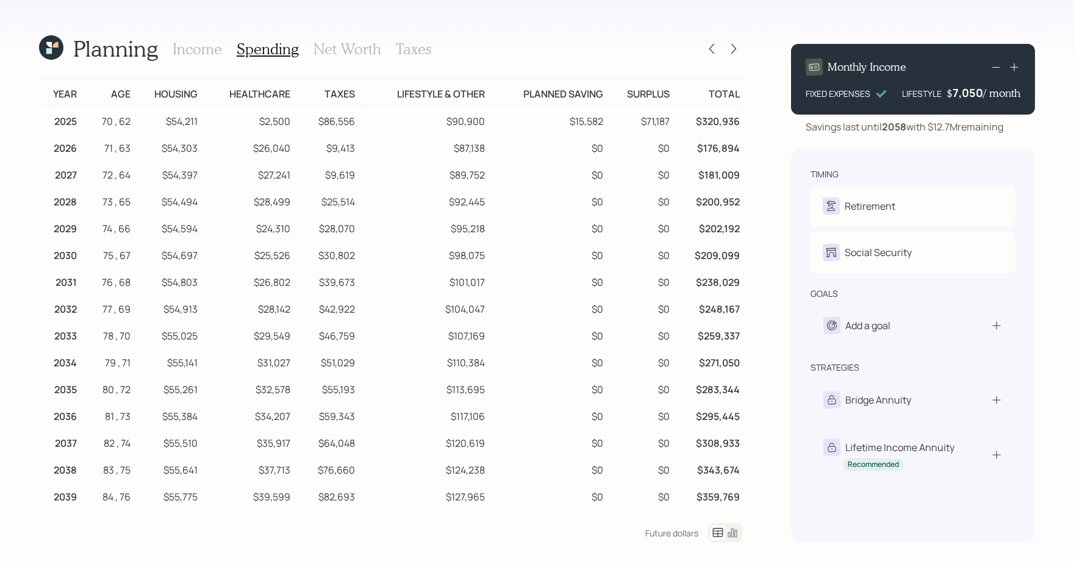
click at [216, 36] on div "Income Spending Net Worth Taxes" at bounding box center [302, 48] width 259 height 29
click at [213, 43] on h3 "Income" at bounding box center [197, 49] width 49 height 18
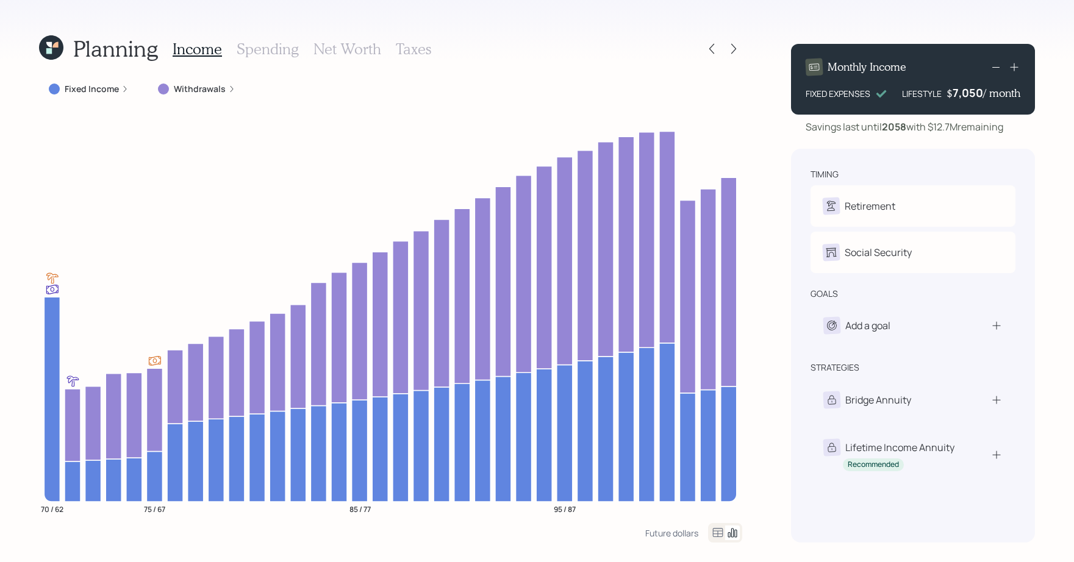
click at [43, 46] on icon at bounding box center [51, 48] width 32 height 32
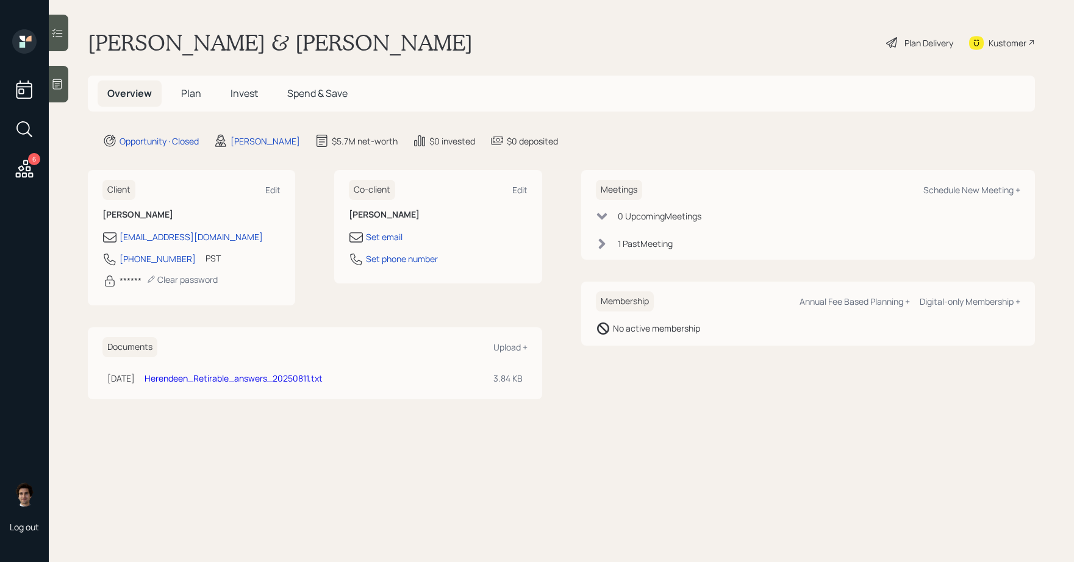
click at [224, 365] on div "Documents Upload + Aug 11, 2025 Monday, August 11, 2025 1:01 AM EDT Herendeen_R…" at bounding box center [314, 363] width 425 height 52
click at [224, 393] on div "Documents Upload + Aug 11, 2025 Monday, August 11, 2025 1:01 AM EDT Herendeen_R…" at bounding box center [315, 363] width 454 height 72
click at [224, 382] on link "Herendeen_Retirable_answers_20250811.txt" at bounding box center [234, 379] width 178 height 12
click at [29, 182] on div "6" at bounding box center [24, 170] width 22 height 25
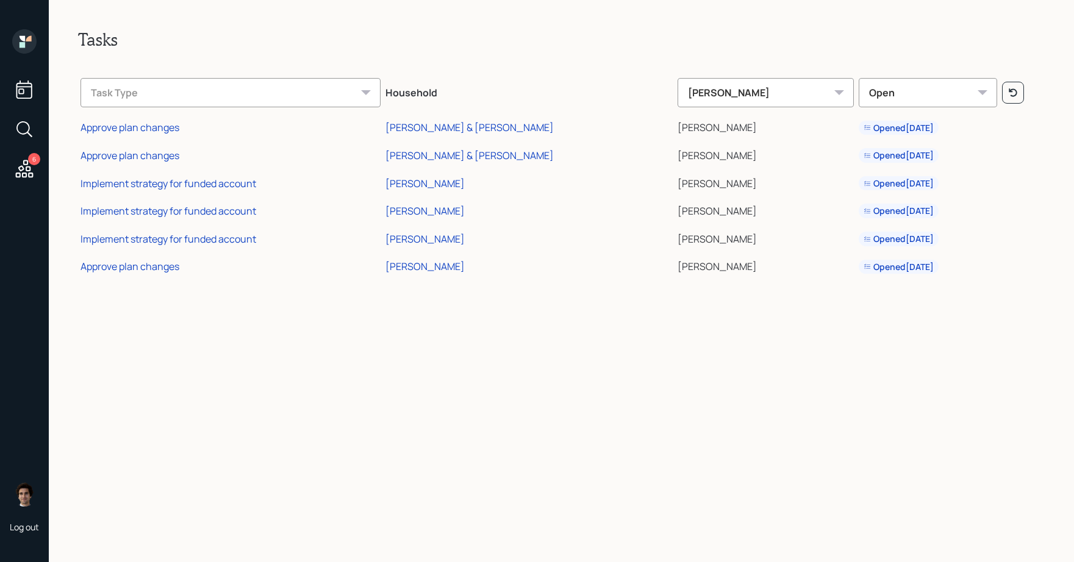
click at [34, 40] on icon at bounding box center [24, 41] width 24 height 24
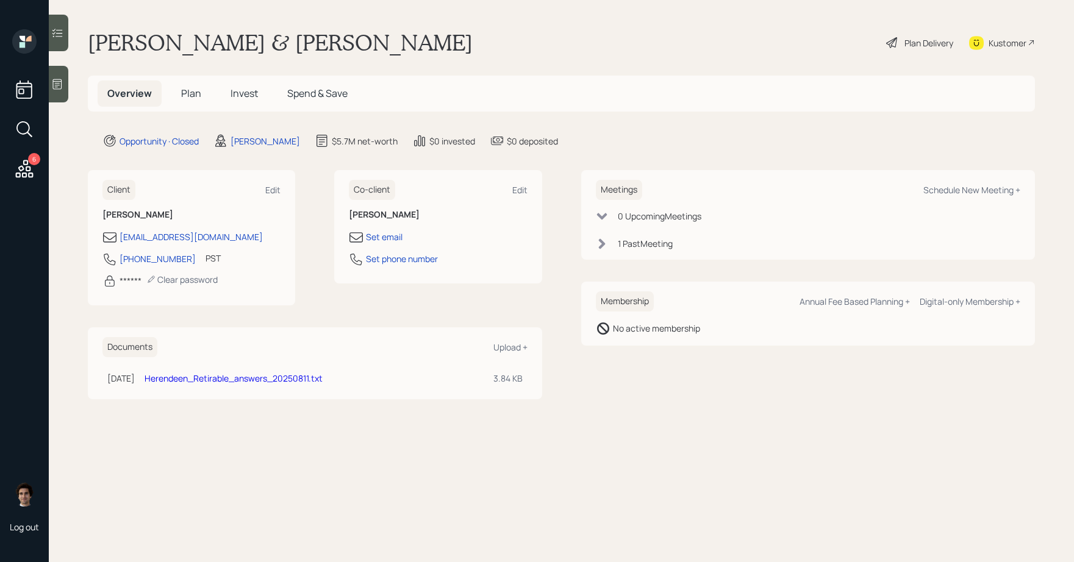
click at [188, 102] on h5 "Plan" at bounding box center [191, 93] width 40 height 26
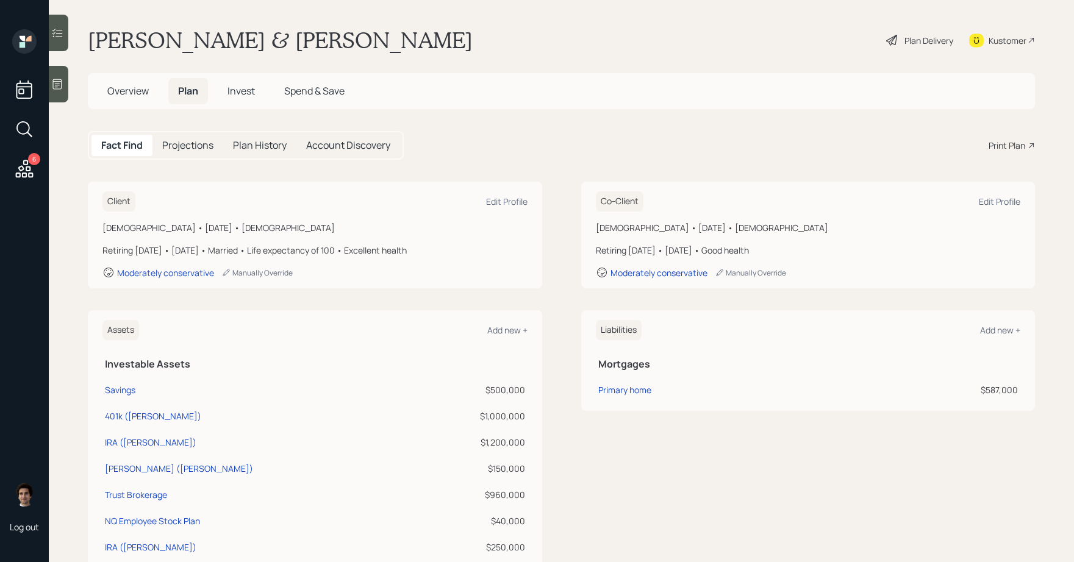
scroll to position [5, 0]
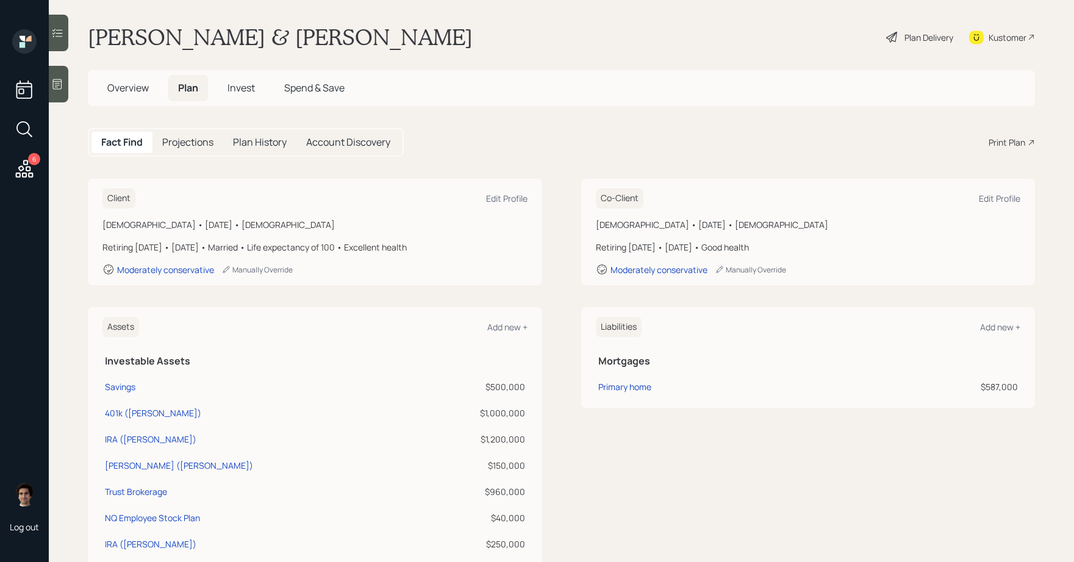
click at [930, 42] on div "Plan Delivery" at bounding box center [928, 37] width 49 height 13
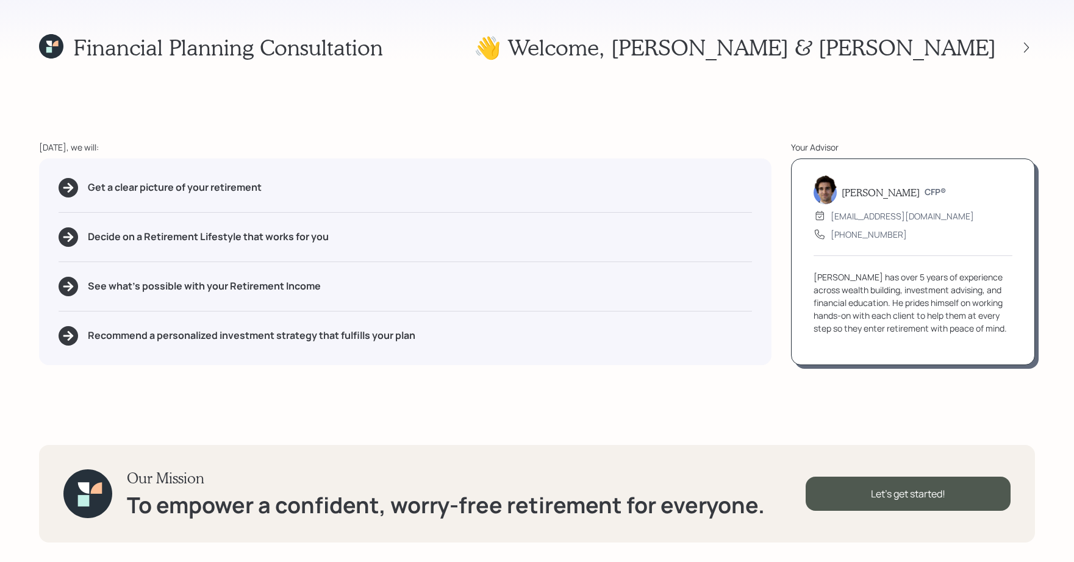
click at [1006, 42] on div at bounding box center [1015, 47] width 39 height 17
click at [1020, 49] on icon at bounding box center [1026, 47] width 12 height 12
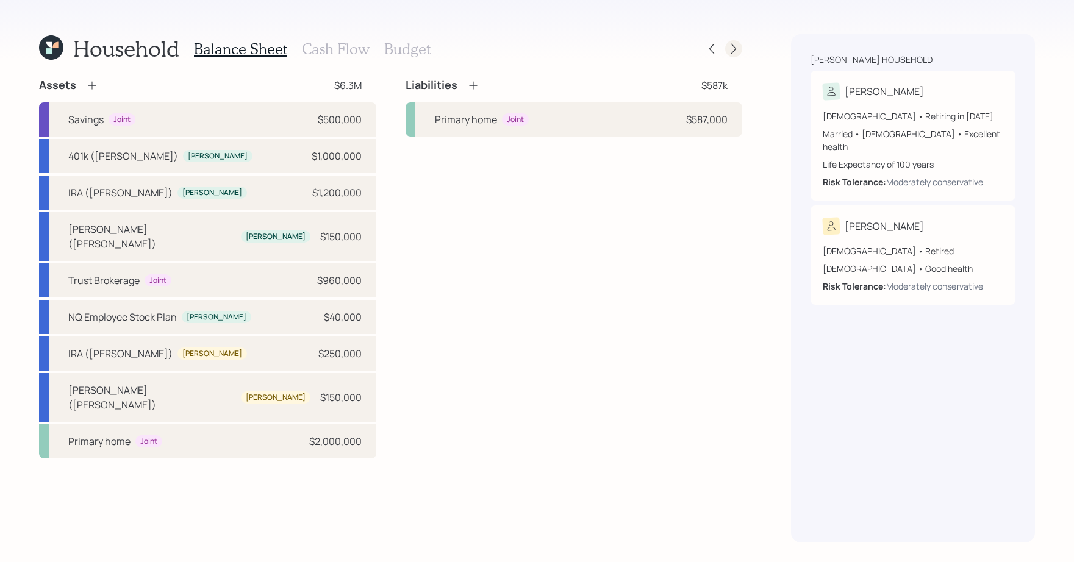
click at [732, 46] on icon at bounding box center [733, 49] width 12 height 12
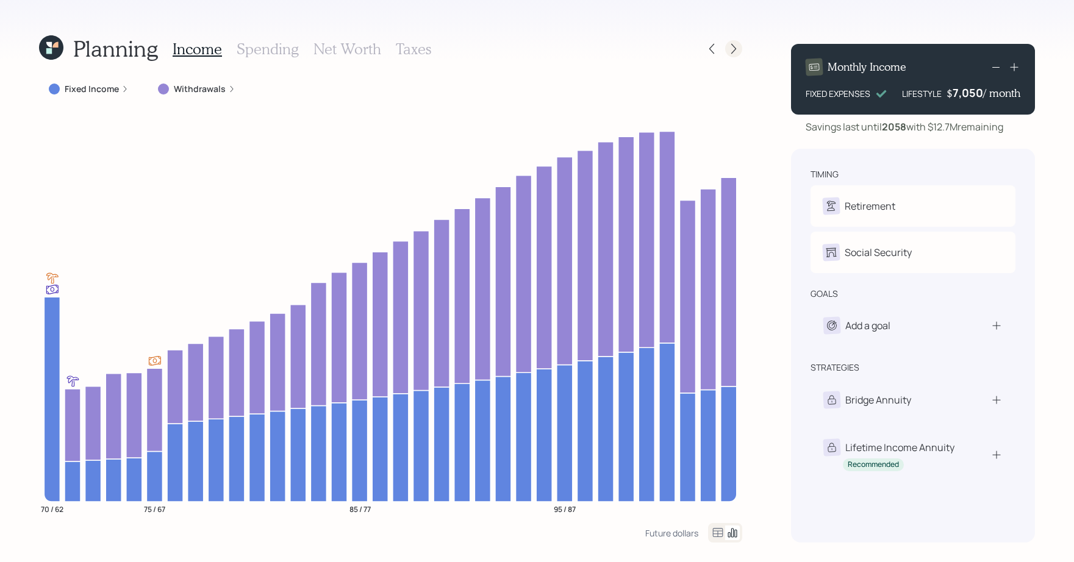
click at [732, 56] on div at bounding box center [733, 48] width 17 height 17
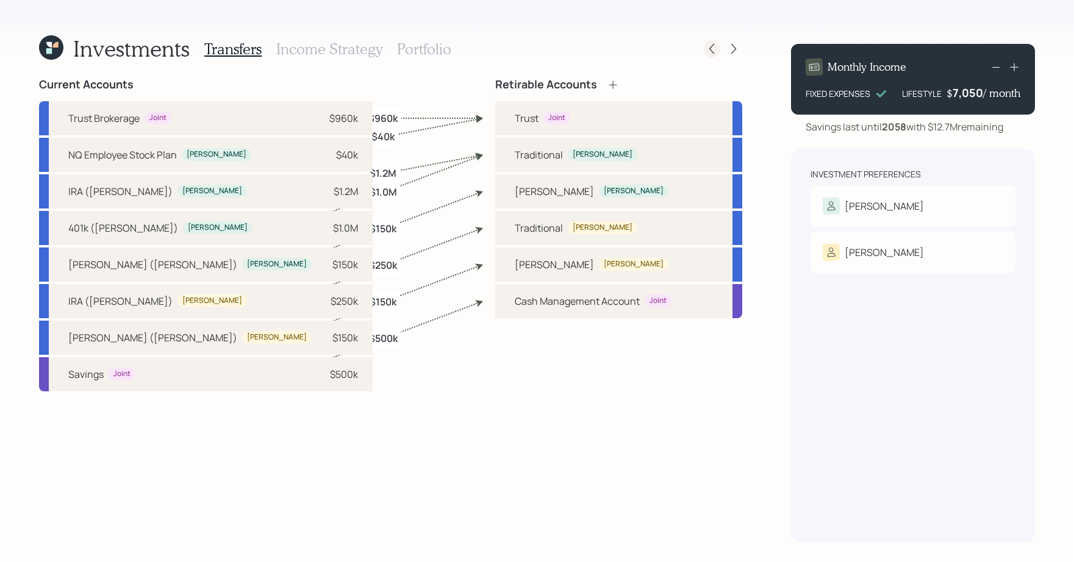
click at [710, 45] on icon at bounding box center [711, 49] width 12 height 12
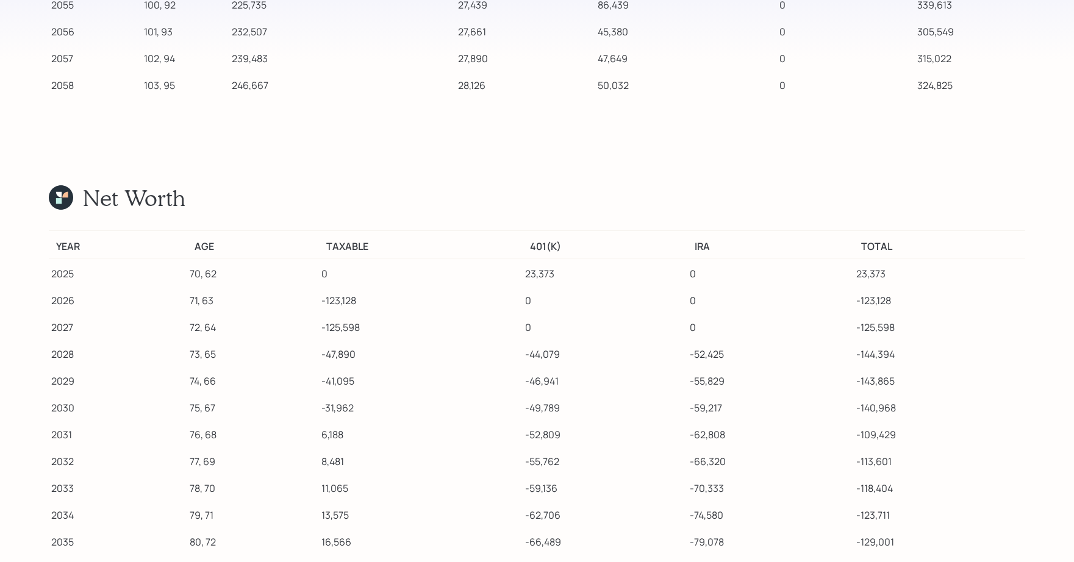
scroll to position [18323, 0]
